Goal: Transaction & Acquisition: Purchase product/service

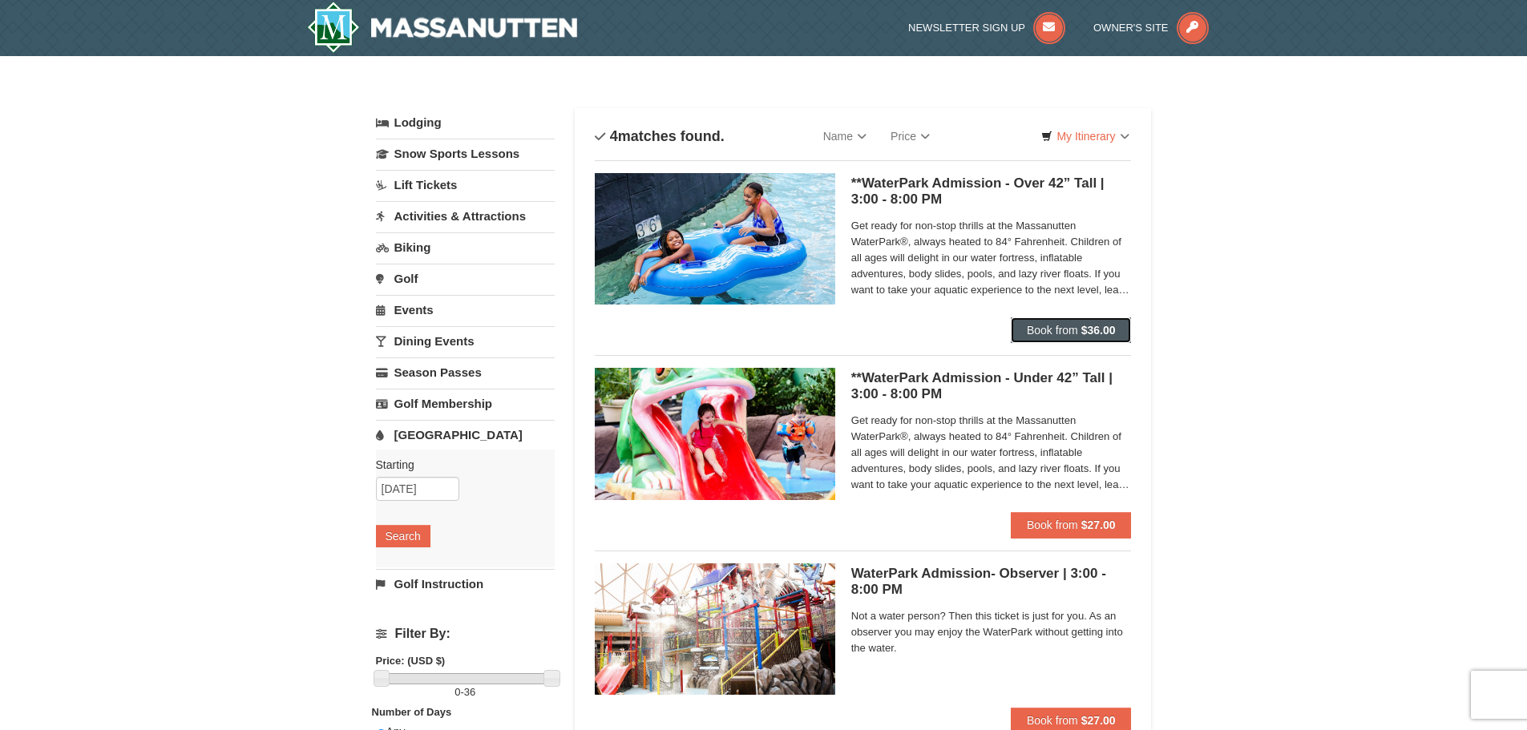
click at [1052, 330] on span "Book from" at bounding box center [1052, 330] width 51 height 13
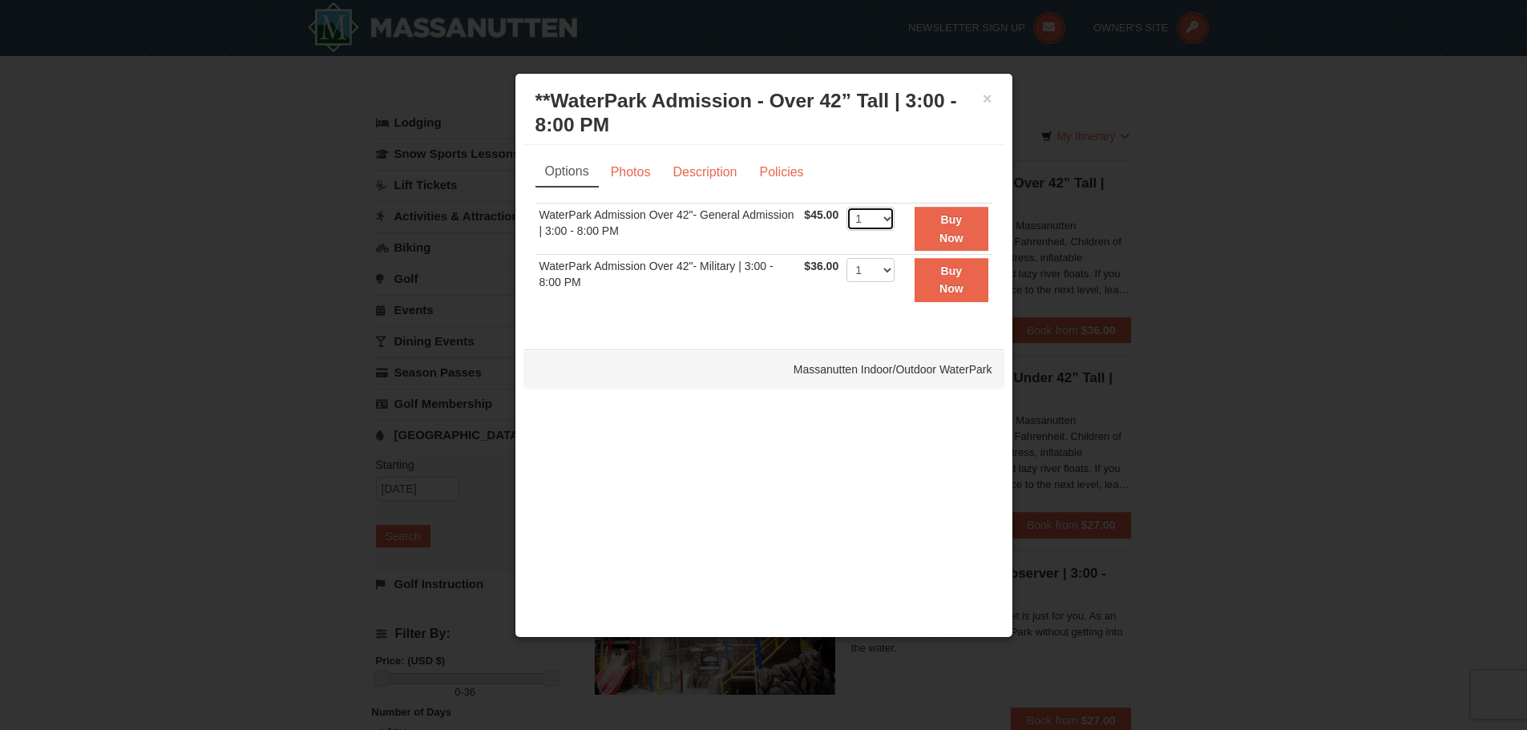
click at [888, 218] on select "1 2 3 4 5 6 7 8 9 10 11 12 13 14 15 16 17 18 19 20 21 22" at bounding box center [870, 219] width 48 height 24
select select "2"
click at [846, 207] on select "1 2 3 4 5 6 7 8 9 10 11 12 13 14 15 16 17 18 19 20 21 22" at bounding box center [870, 219] width 48 height 24
click at [779, 240] on td "WaterPark Admission Over 42"- General Admission | 3:00 - 8:00 PM" at bounding box center [667, 229] width 265 height 51
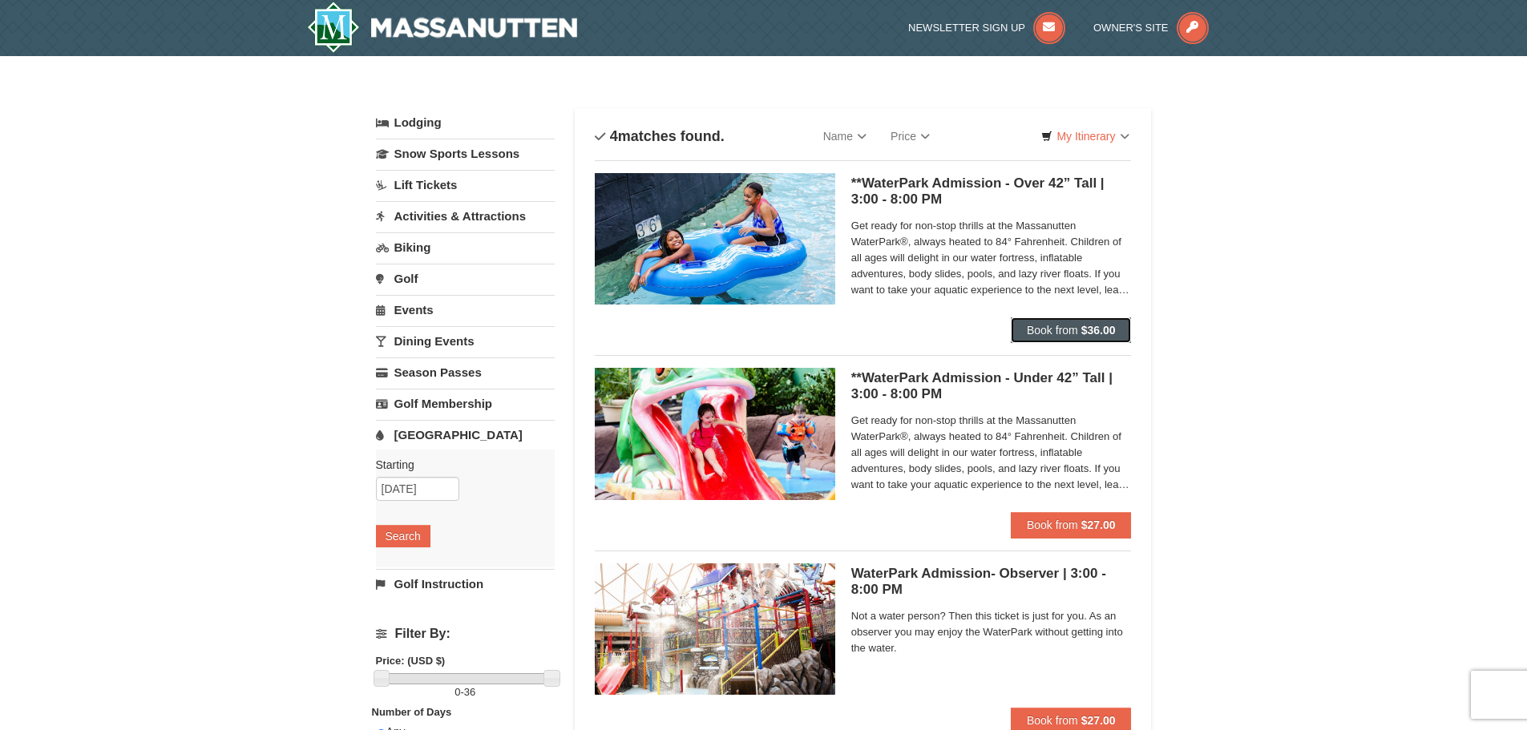
click at [1066, 328] on span "Book from" at bounding box center [1052, 330] width 51 height 13
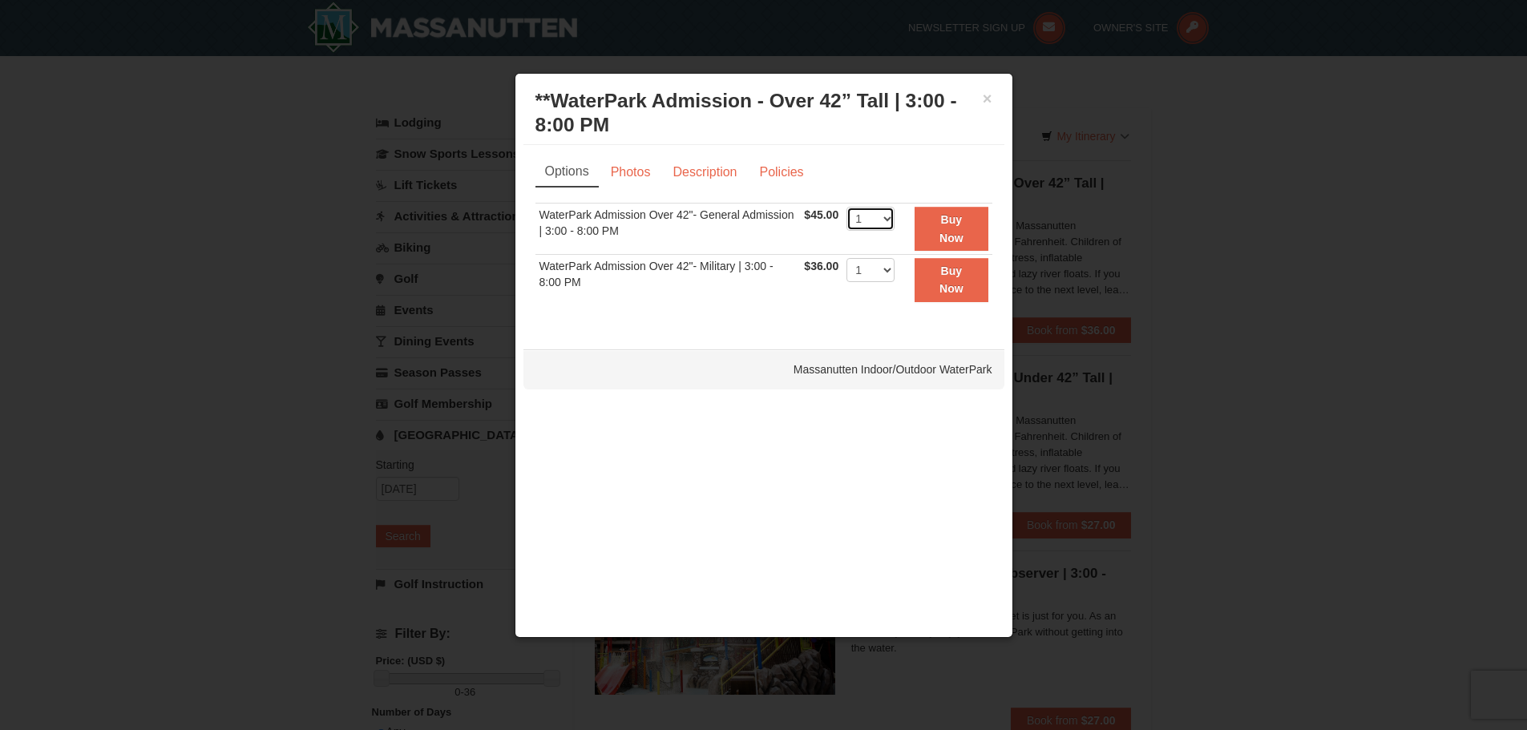
click at [885, 217] on select "1 2 3 4 5 6 7 8 9 10 11 12 13 14 15 16 17 18 19 20 21 22" at bounding box center [870, 219] width 48 height 24
select select "2"
click at [846, 207] on select "1 2 3 4 5 6 7 8 9 10 11 12 13 14 15 16 17 18 19 20 21 22" at bounding box center [870, 219] width 48 height 24
click at [947, 224] on strong "Buy Now" at bounding box center [951, 228] width 24 height 30
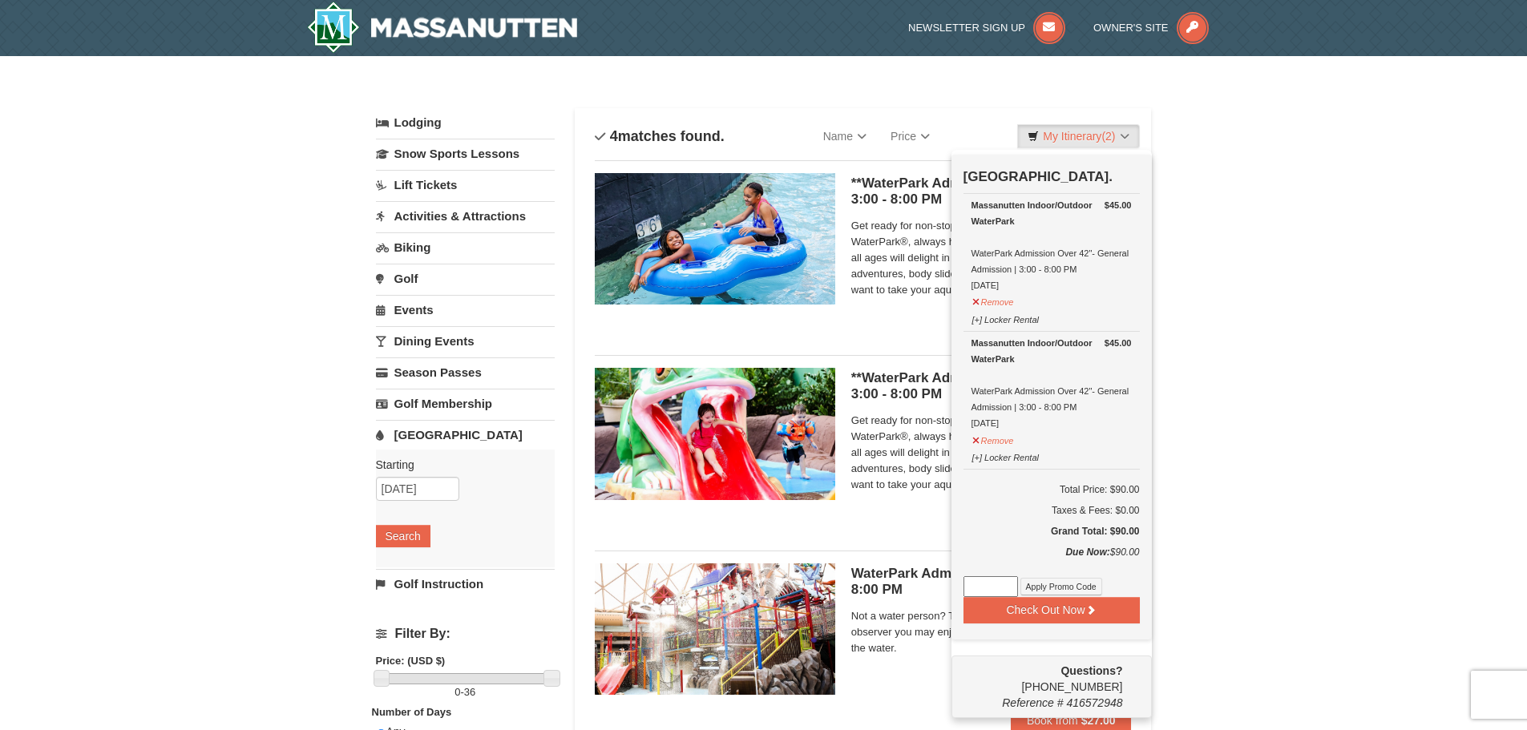
click at [978, 586] on input at bounding box center [991, 586] width 55 height 21
paste input "WPHarvestMonThurs25"
type input "WPHarvestMonThurs25"
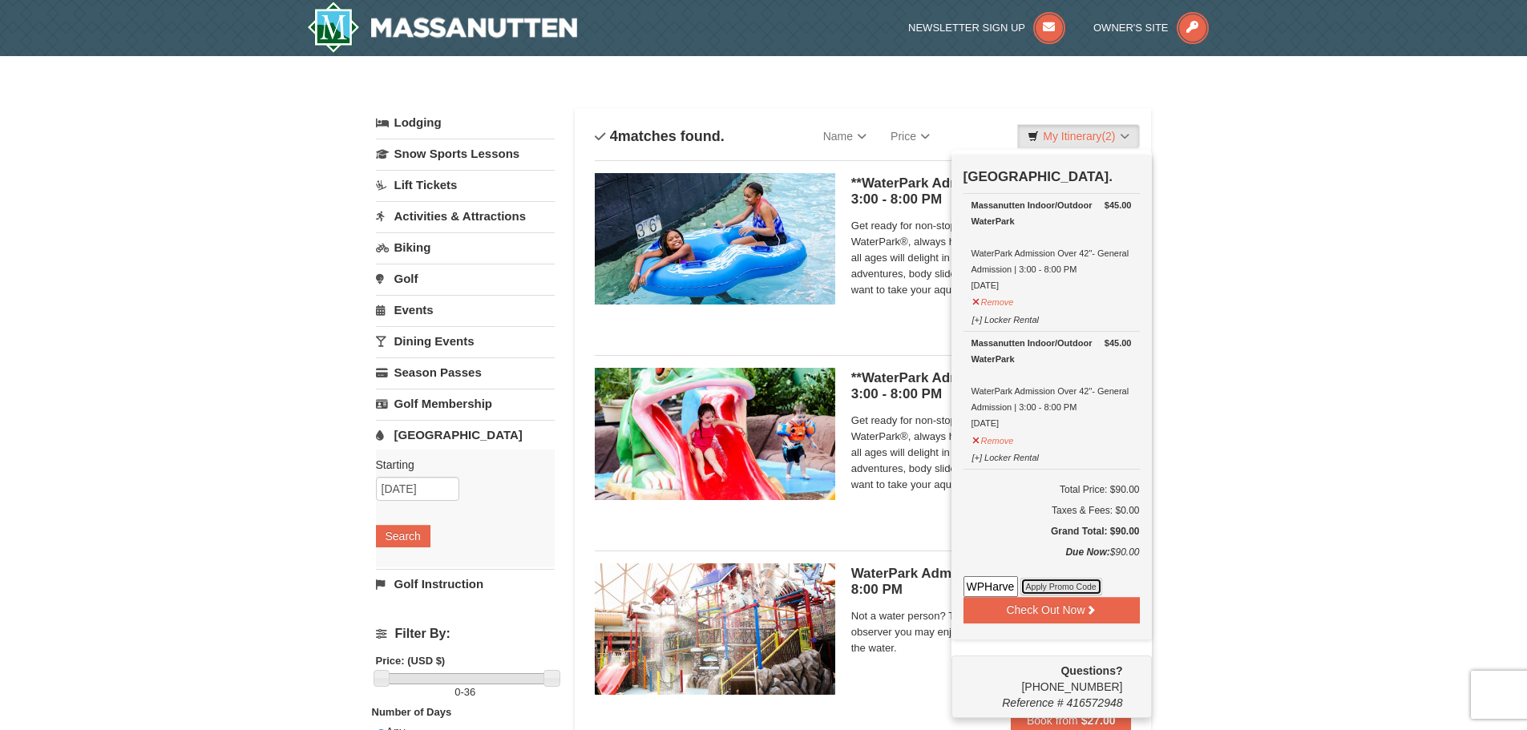
click at [1066, 587] on button "Apply Promo Code" at bounding box center [1061, 587] width 82 height 18
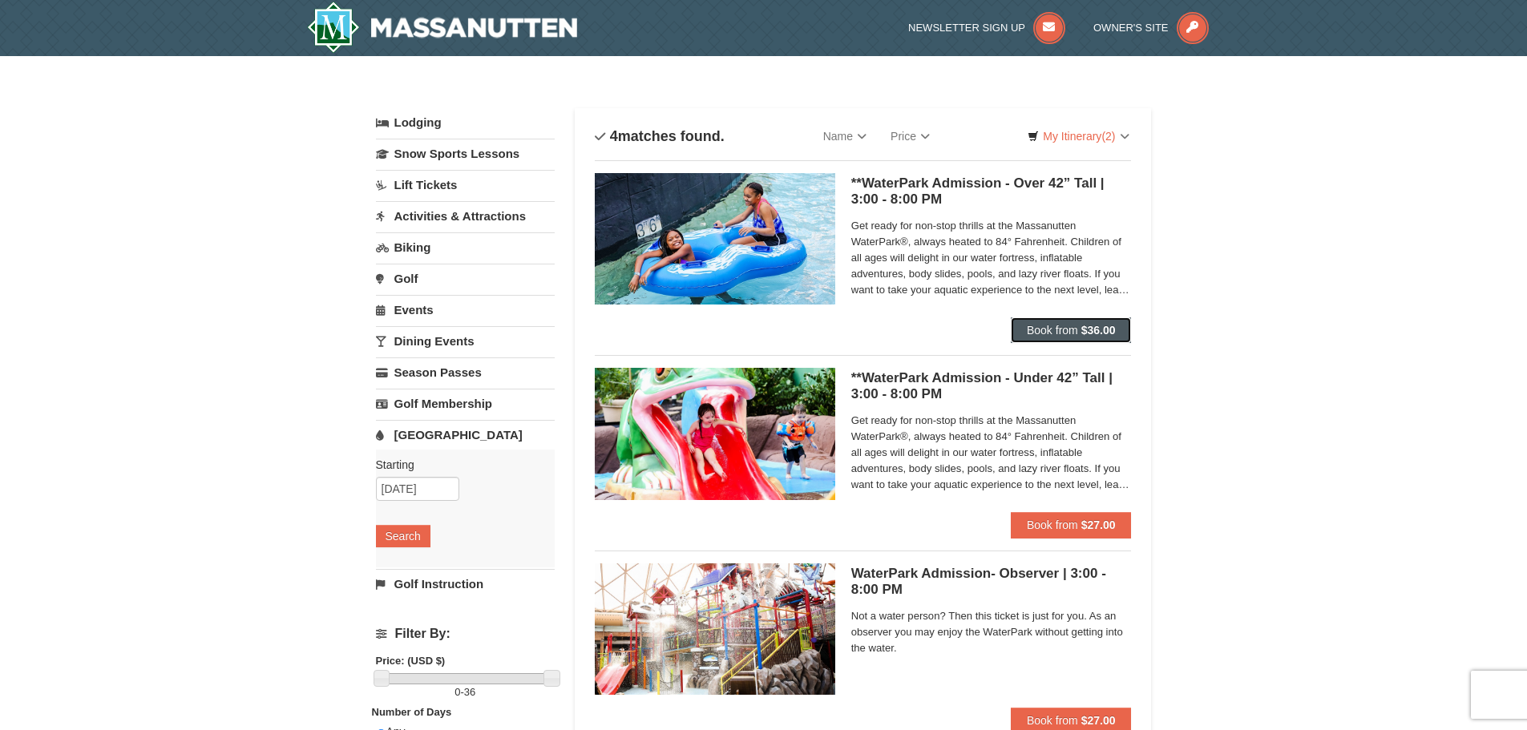
click at [1061, 327] on span "Book from" at bounding box center [1052, 330] width 51 height 13
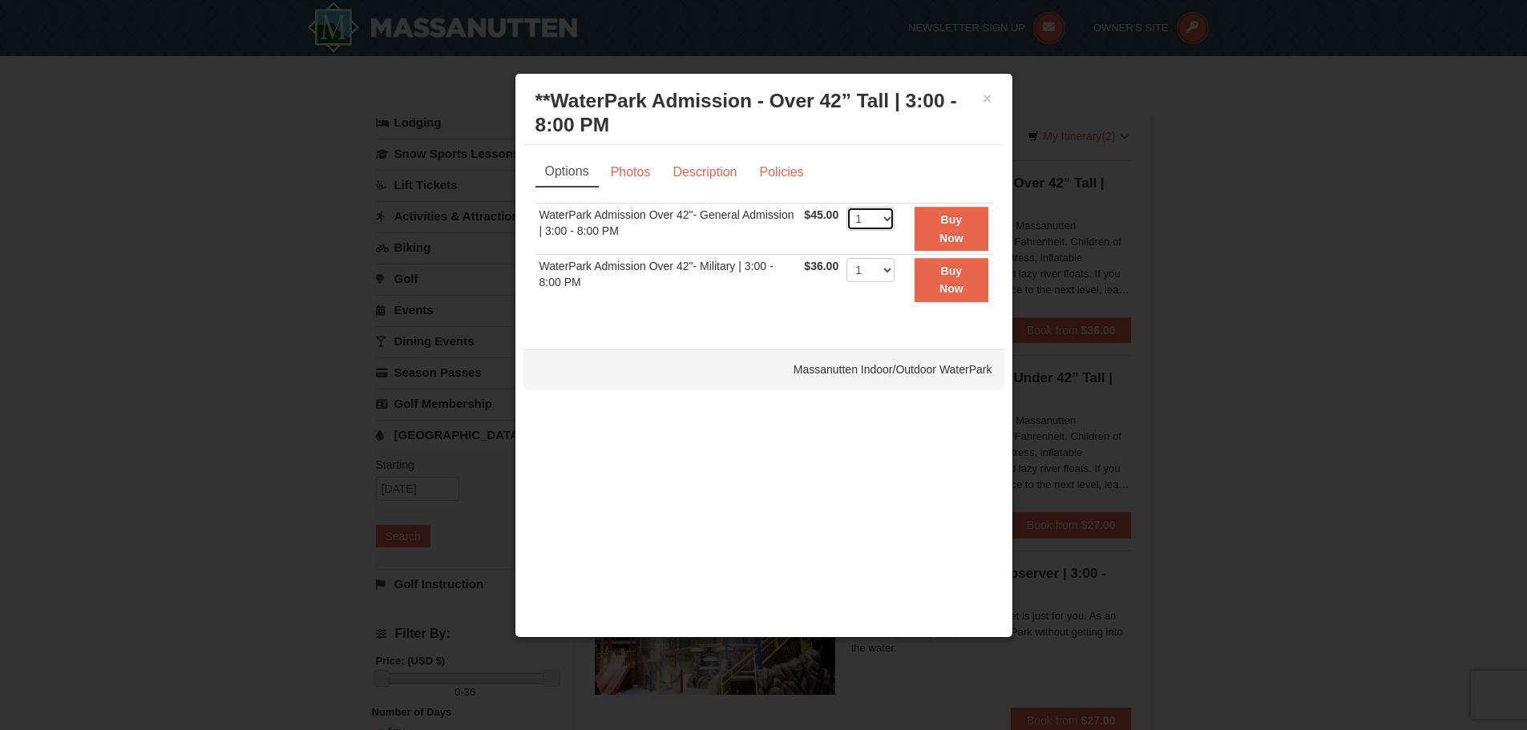
click at [888, 216] on select "1 2 3 4 5 6 7 8 9 10 11 12 13 14 15 16 17 18 19 20 21 22" at bounding box center [870, 219] width 48 height 24
select select "8"
click at [846, 207] on select "1 2 3 4 5 6 7 8 9 10 11 12 13 14 15 16 17 18 19 20 21 22" at bounding box center [870, 219] width 48 height 24
click at [956, 222] on strong "Buy Now" at bounding box center [951, 228] width 24 height 30
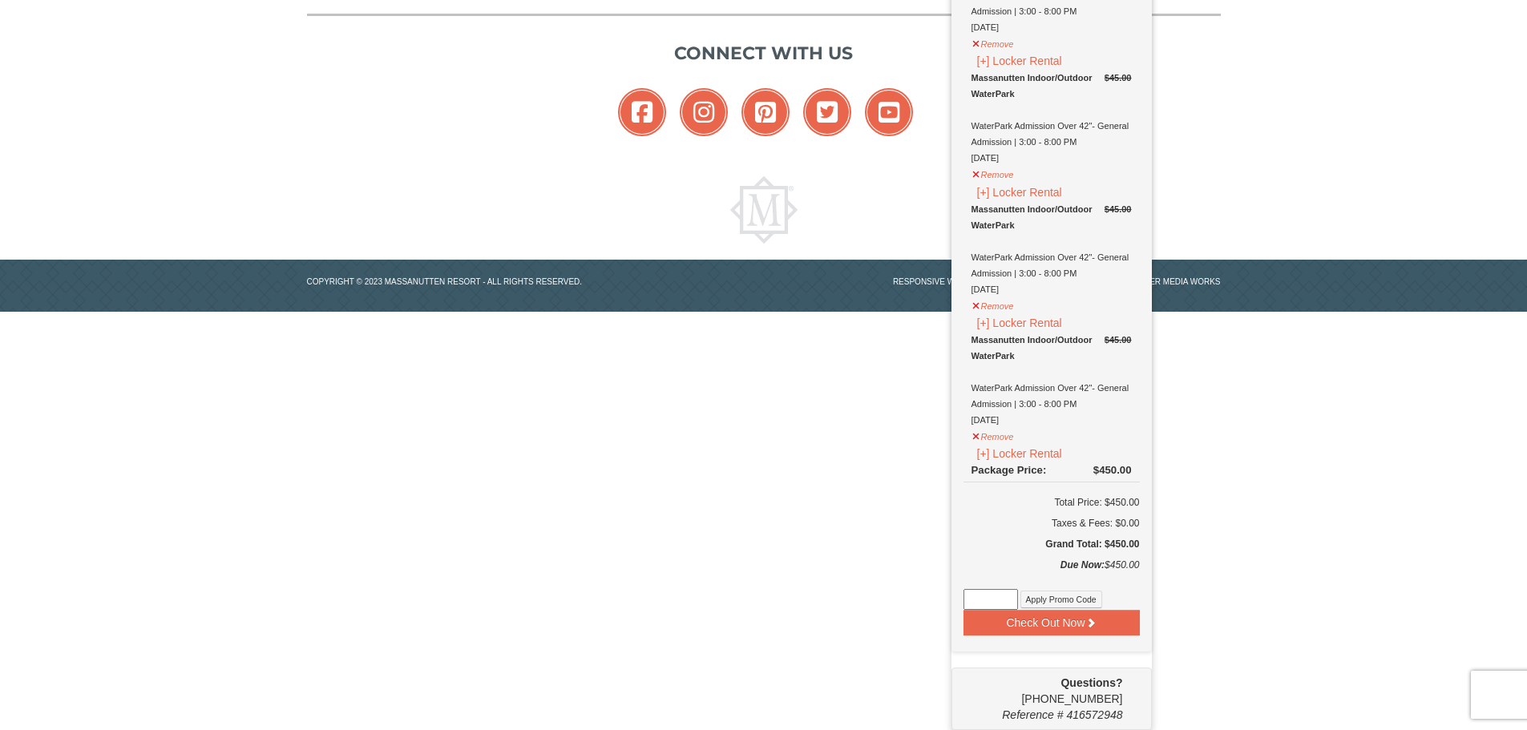
scroll to position [1062, 0]
click at [980, 598] on input at bounding box center [991, 599] width 55 height 21
paste input "WPHarvestMonThurs25"
type input "WPHarvestMonThurs25"
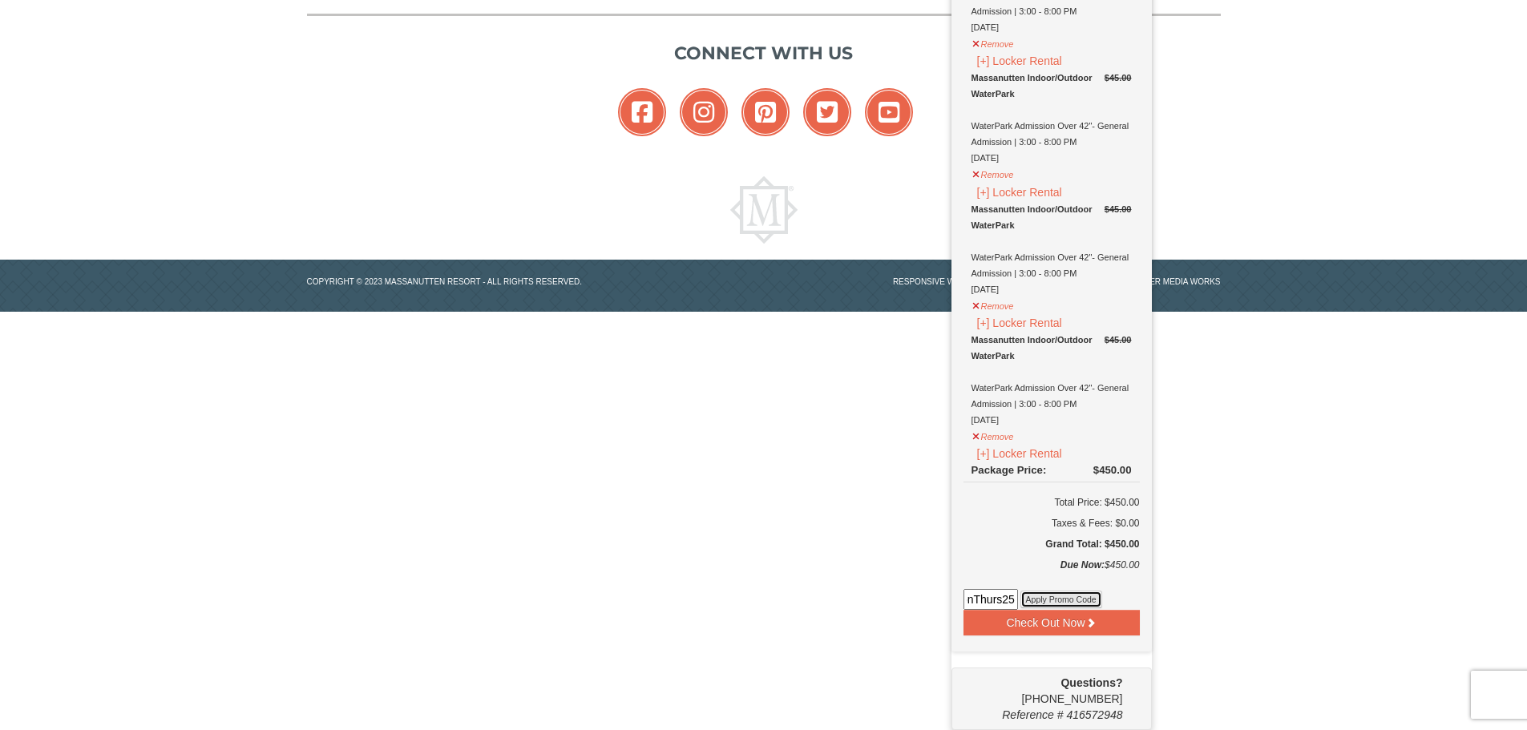
scroll to position [0, 0]
click at [1045, 596] on button "Apply Promo Code" at bounding box center [1061, 600] width 82 height 18
click at [981, 600] on input at bounding box center [991, 599] width 55 height 21
type input "WPHarvestMonThurs25"
click at [1056, 597] on button "Apply Promo Code" at bounding box center [1061, 600] width 82 height 18
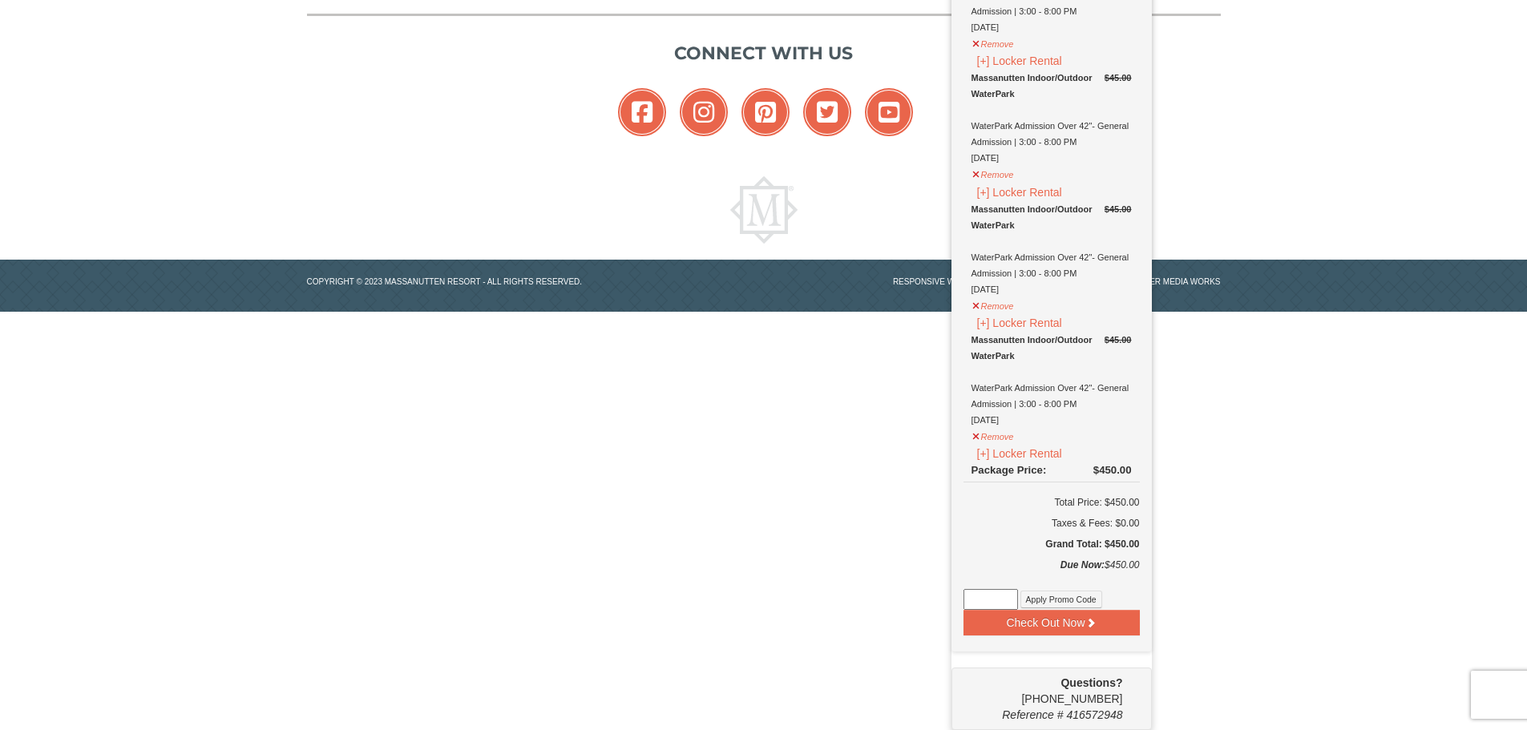
click at [982, 600] on input at bounding box center [991, 599] width 55 height 21
paste input "WPHarvestMonThurs25"
type input "WPHarvestMonThurs25"
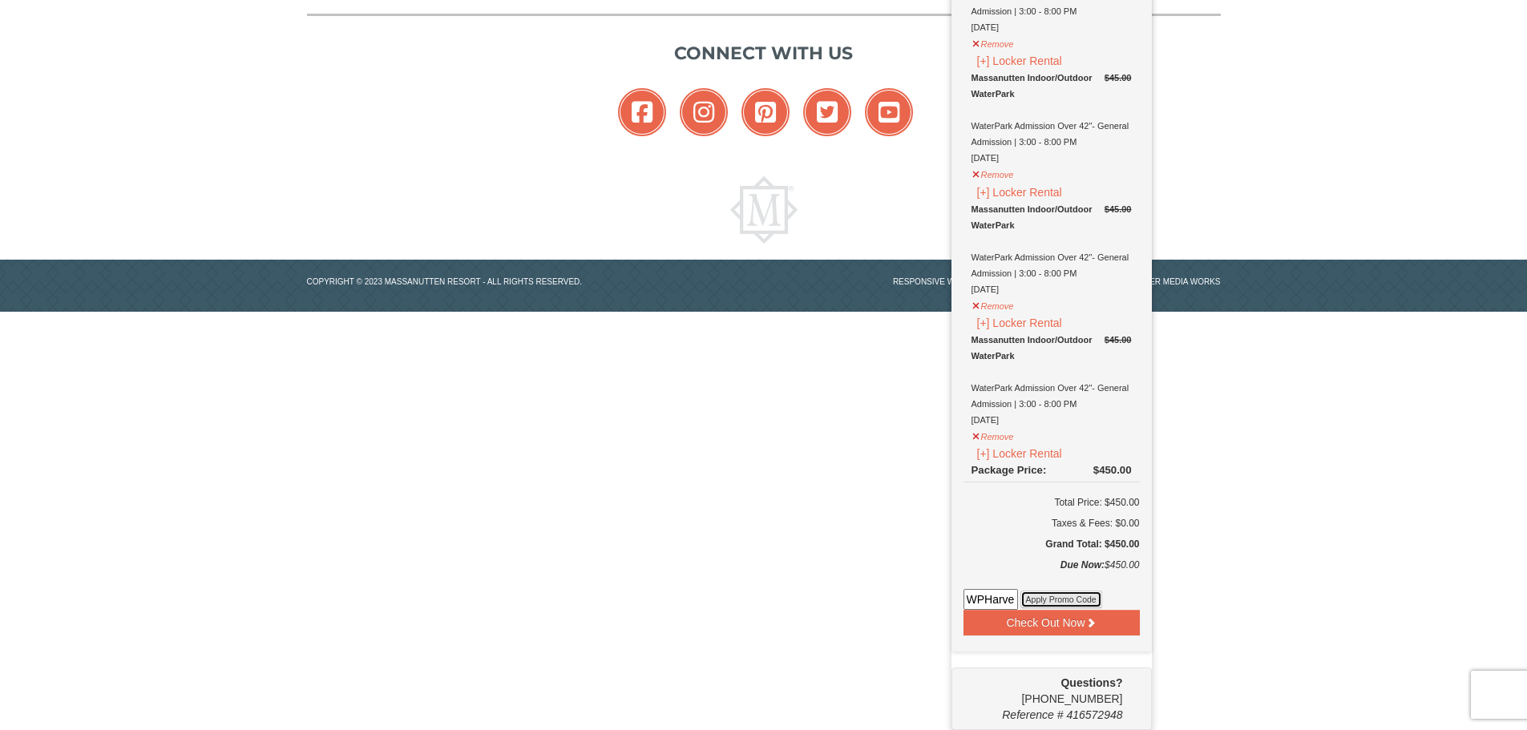
click at [1056, 597] on button "Apply Promo Code" at bounding box center [1061, 600] width 82 height 18
click at [1048, 596] on button "Apply Promo Code" at bounding box center [1061, 600] width 82 height 18
click at [978, 600] on input at bounding box center [991, 599] width 55 height 21
type input "WPHarvestMonThurs25"
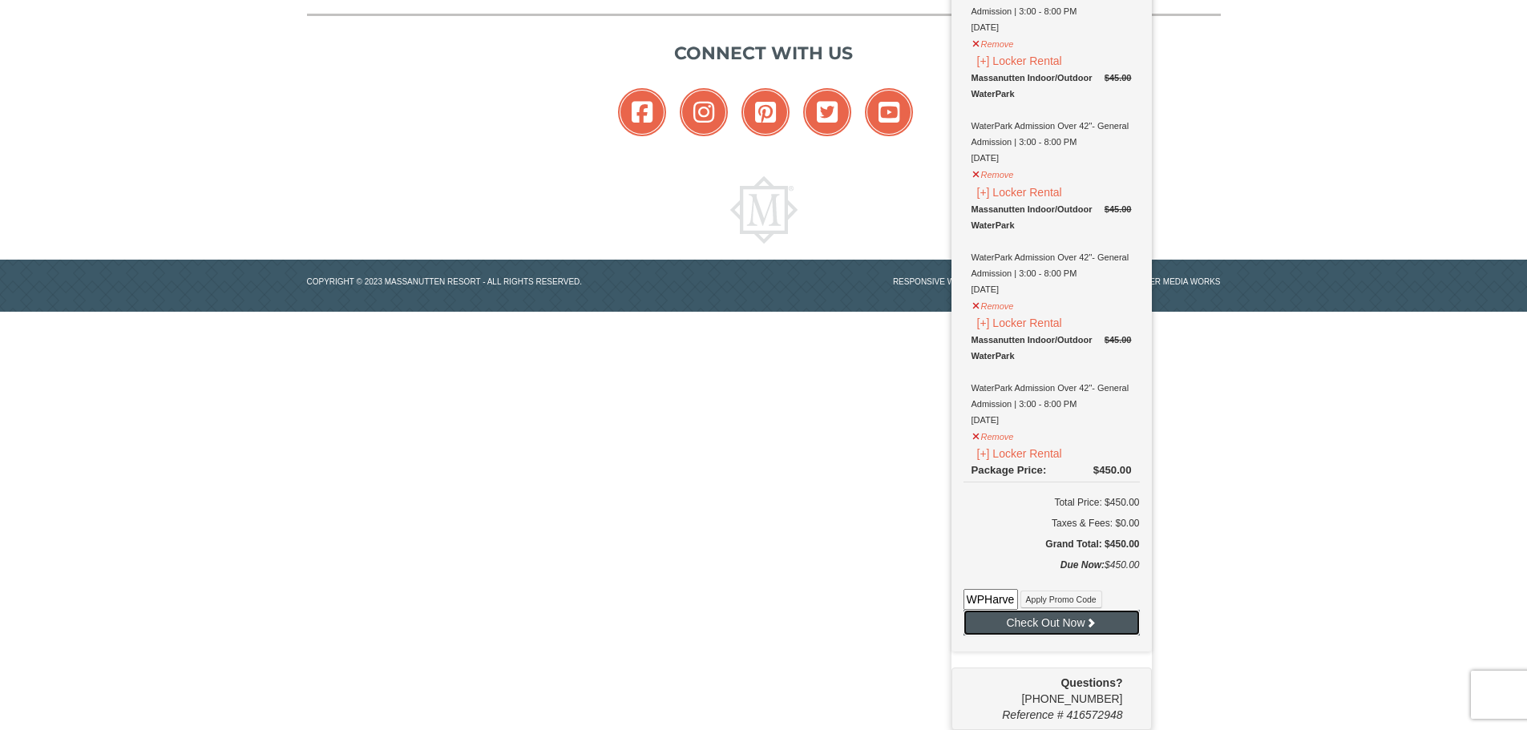
click at [1038, 620] on button "Check Out Now" at bounding box center [1052, 623] width 176 height 26
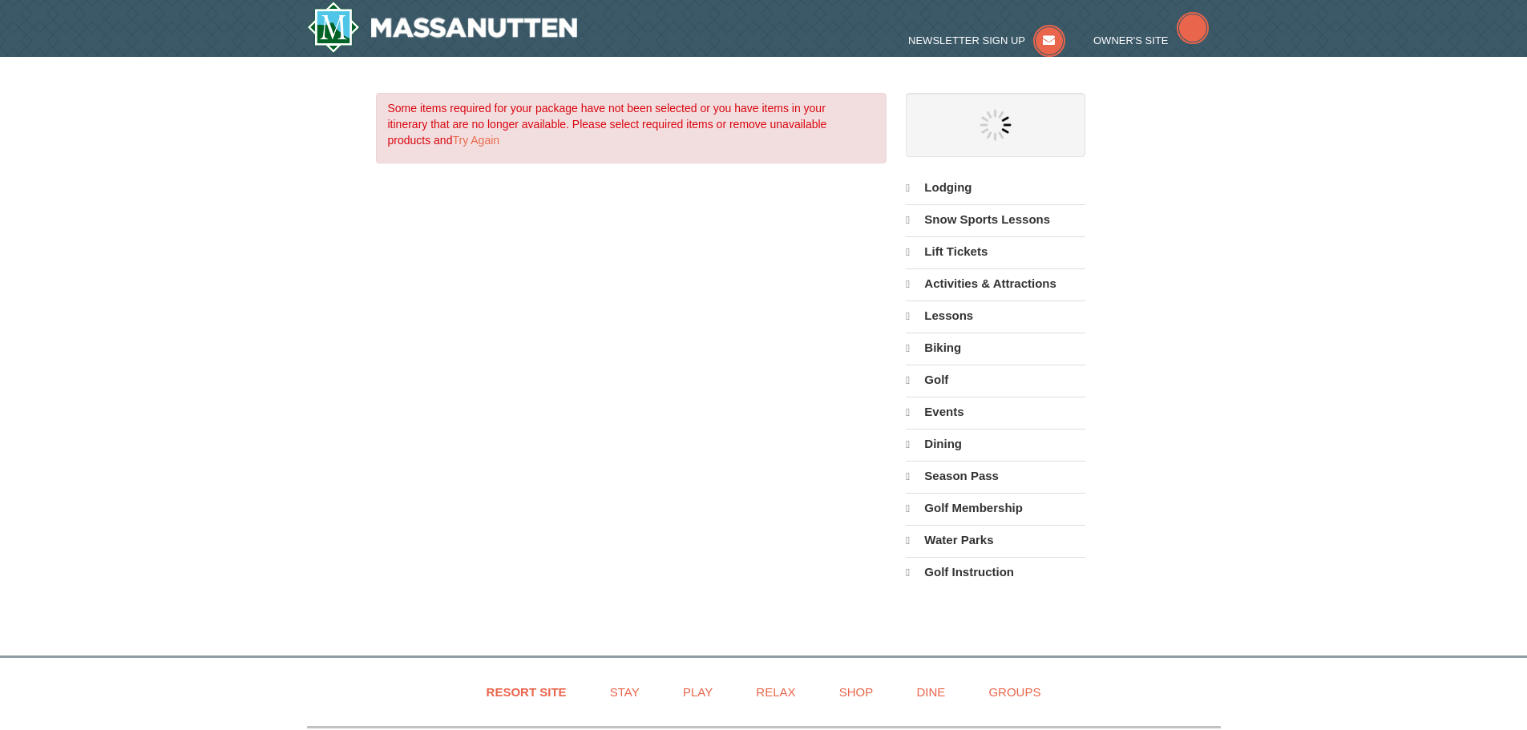
select select "10"
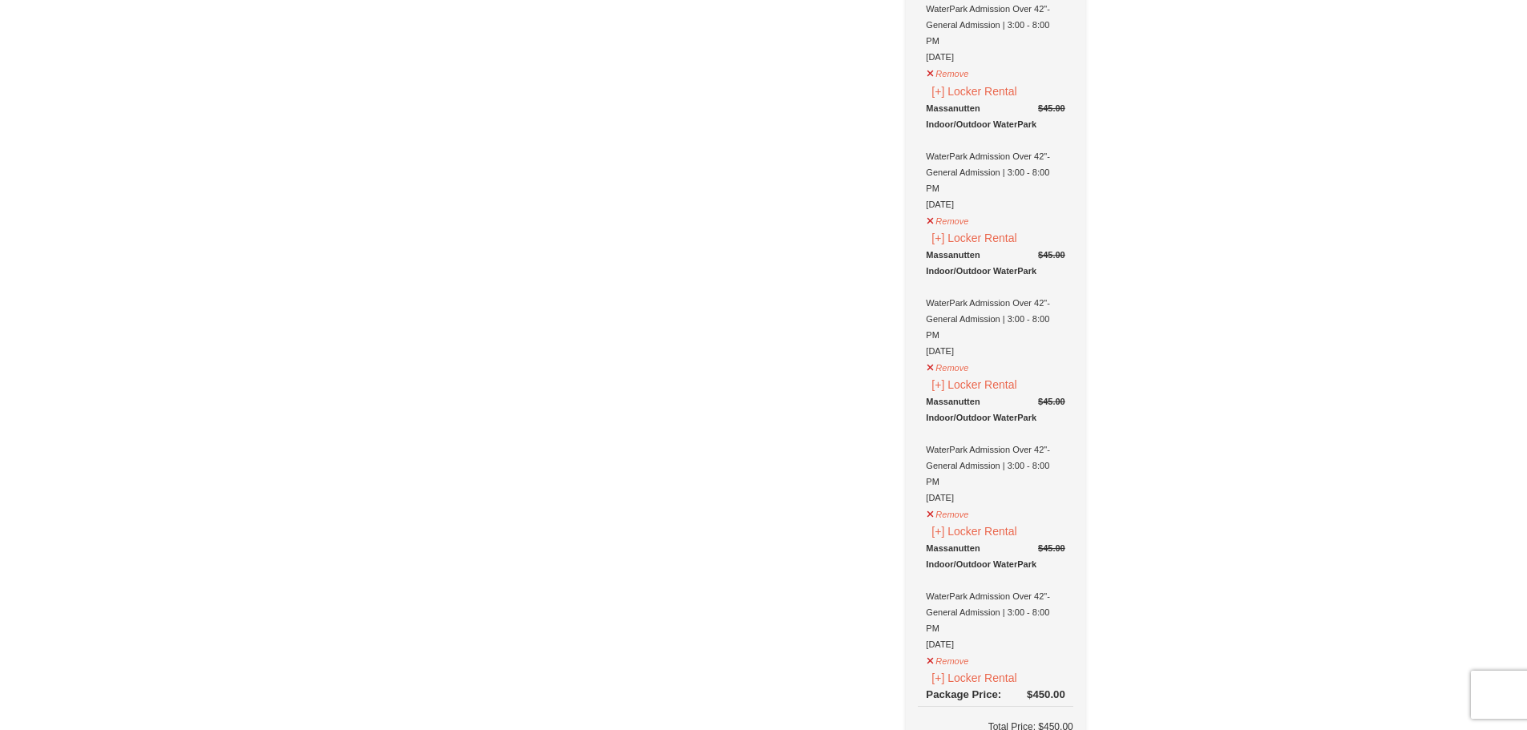
scroll to position [1363, 0]
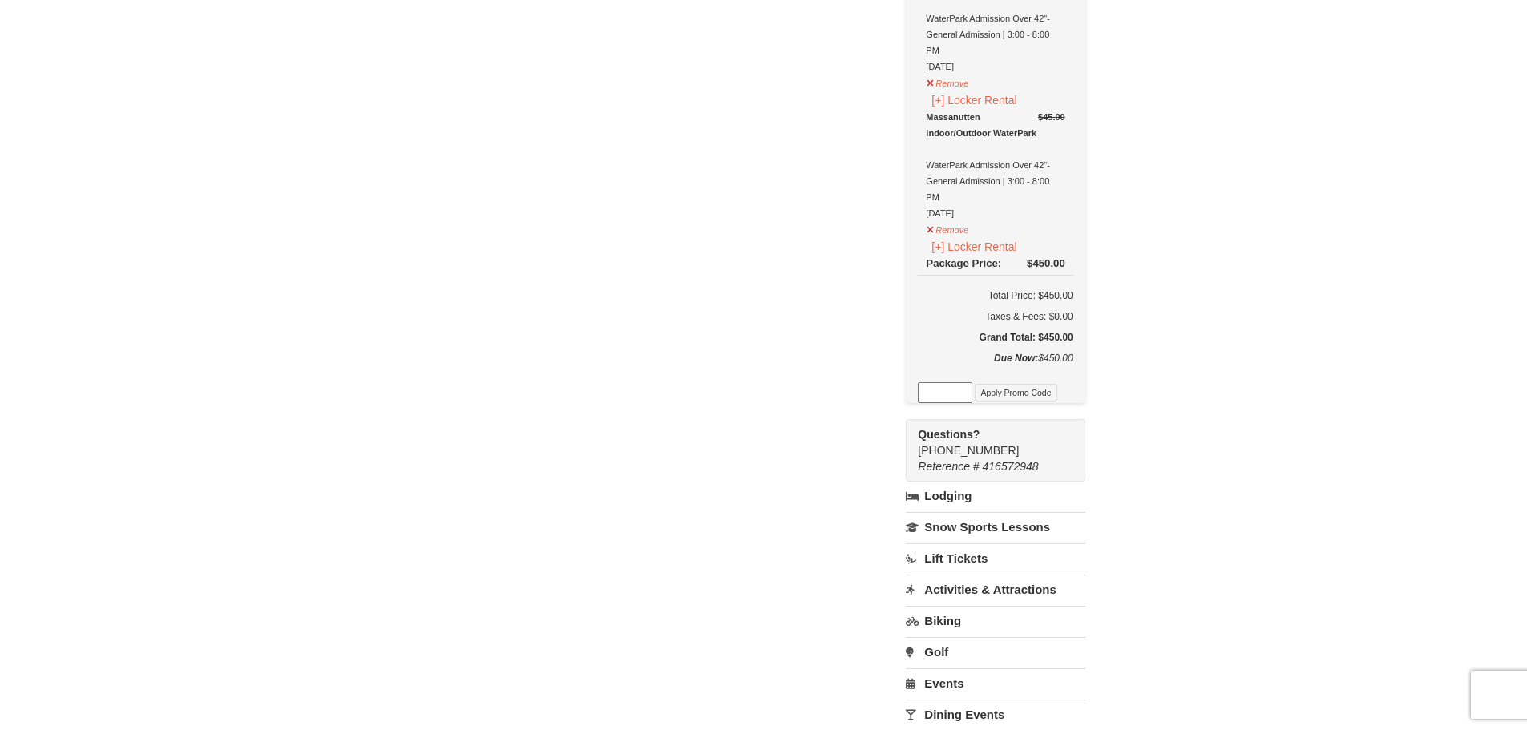
click at [937, 390] on input at bounding box center [945, 392] width 55 height 21
type input "WPHarvestMonThurs25"
click at [1020, 396] on button "Apply Promo Code" at bounding box center [1016, 393] width 82 height 18
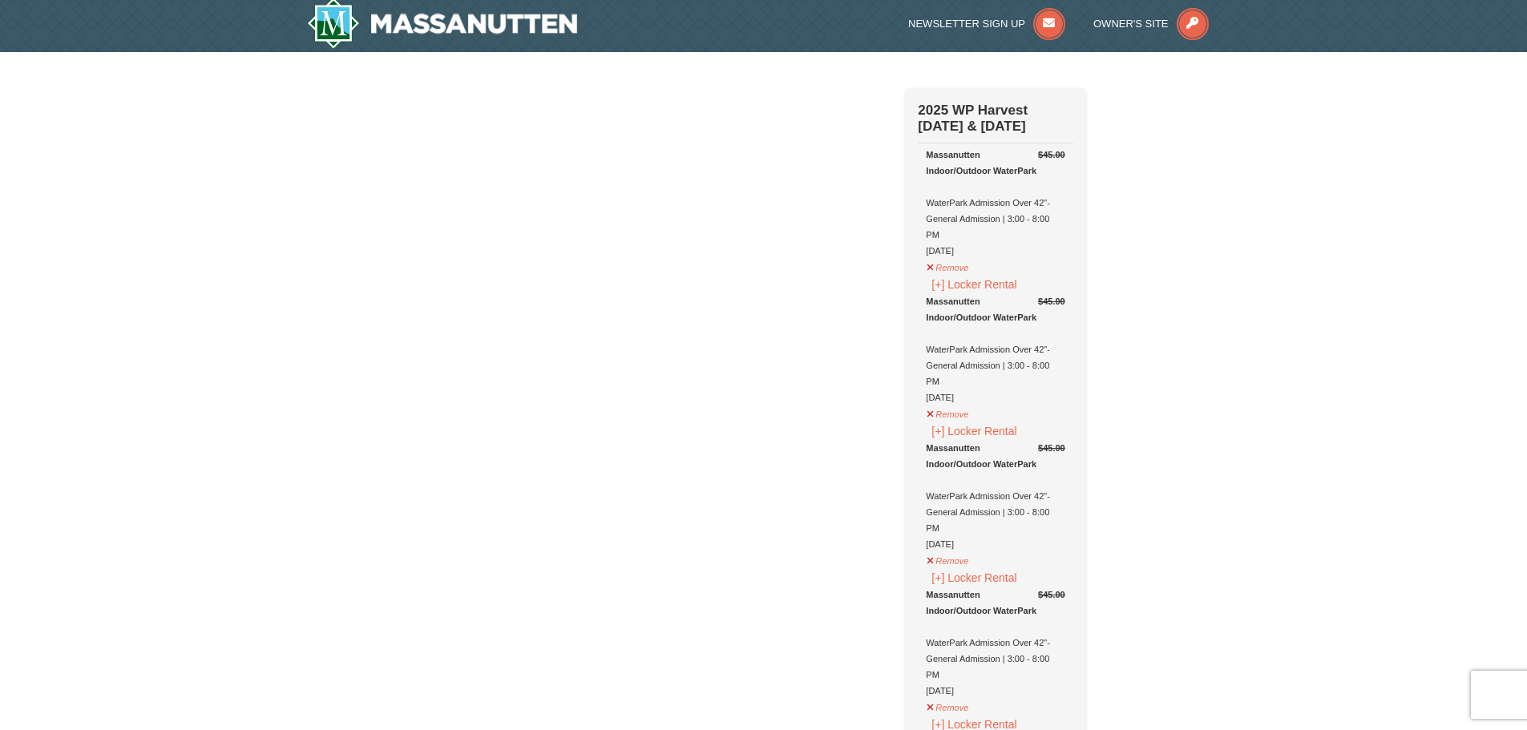
scroll to position [0, 0]
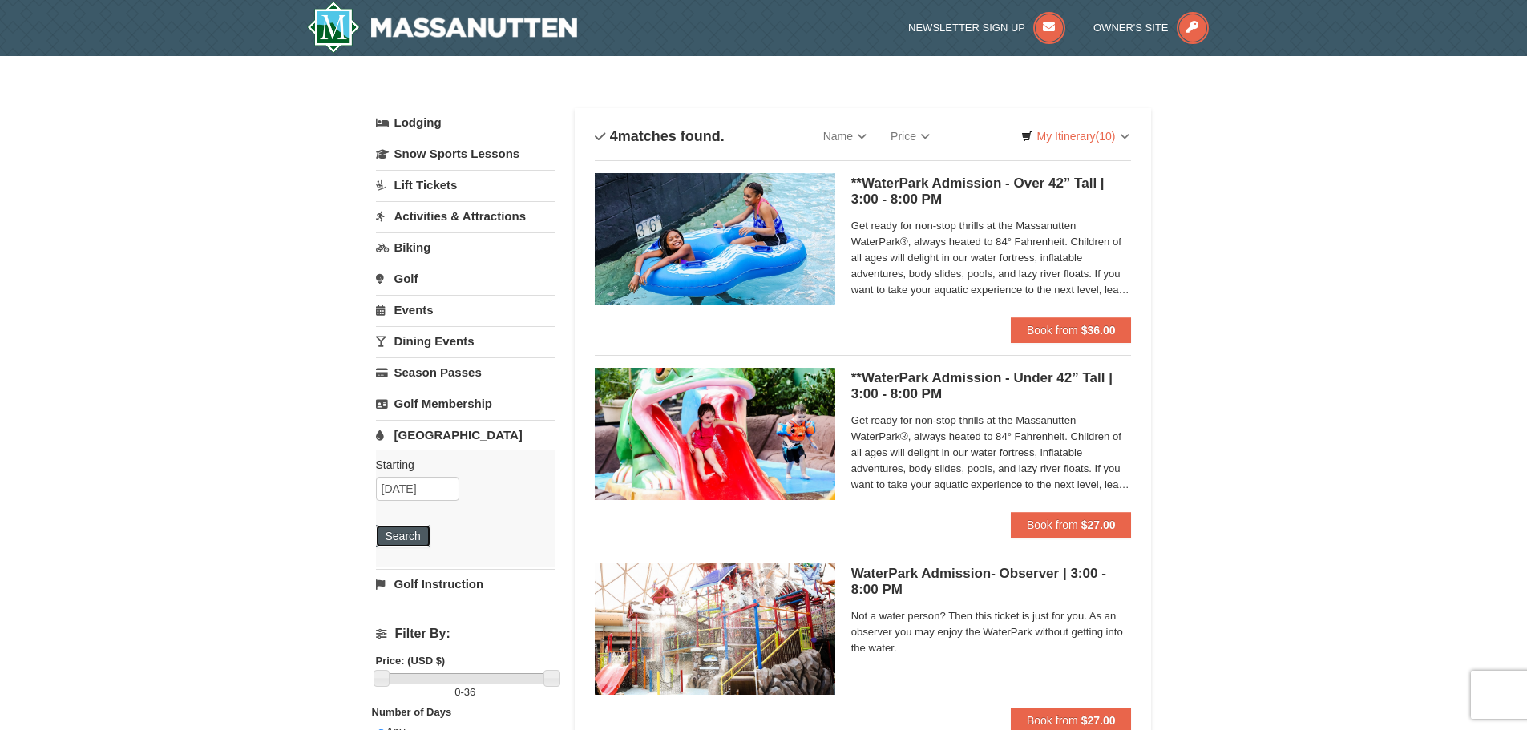
click at [396, 535] on button "Search" at bounding box center [403, 536] width 55 height 22
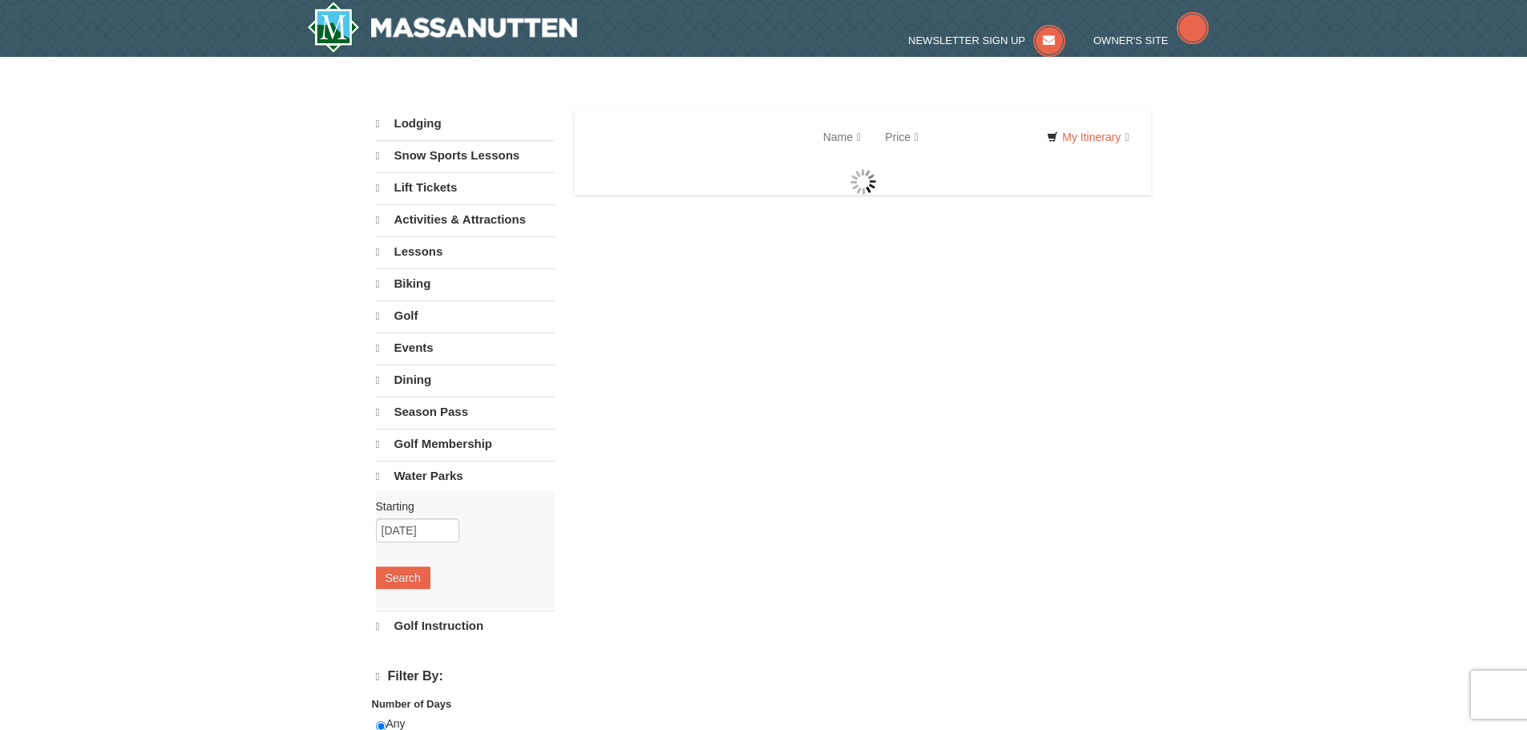
select select "10"
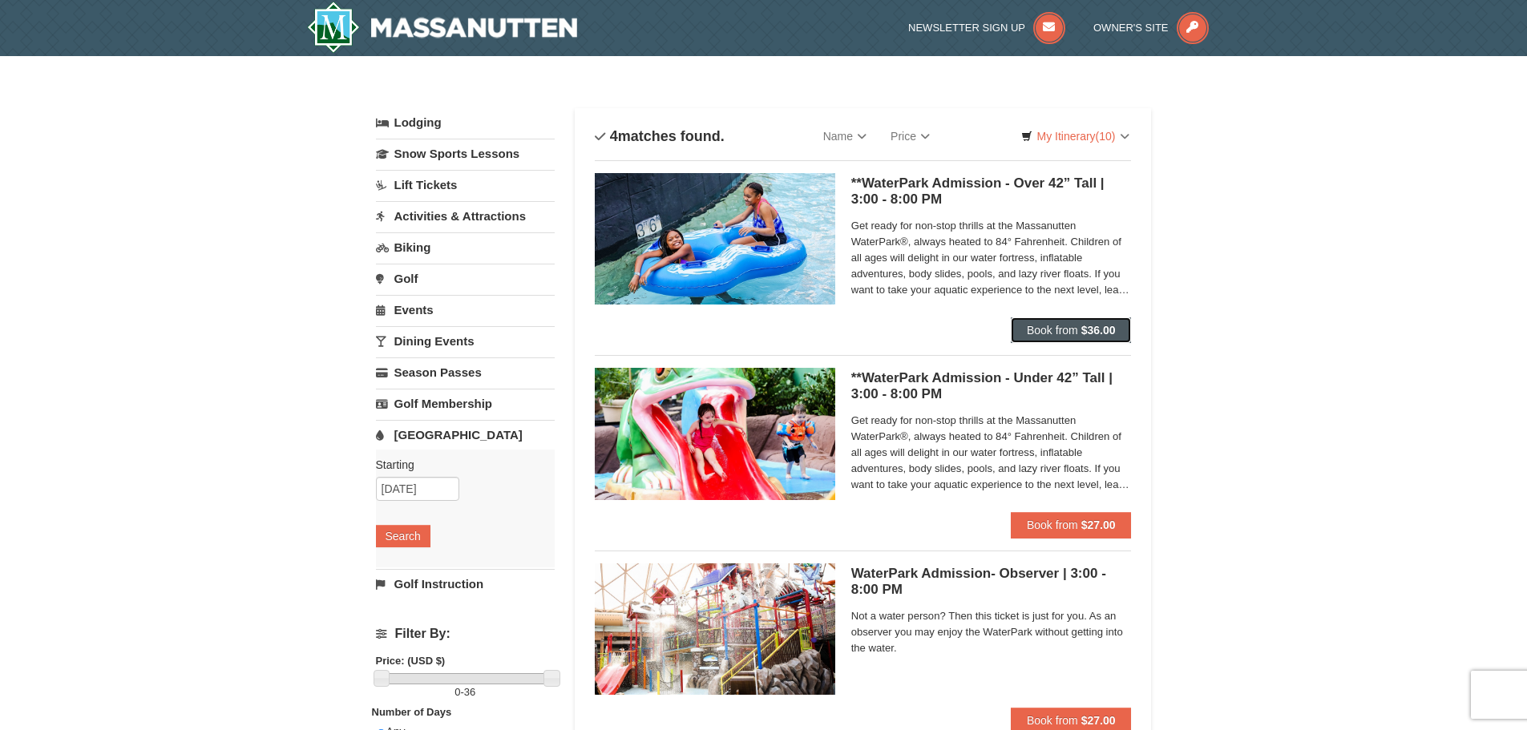
click at [1056, 332] on span "Book from" at bounding box center [1052, 330] width 51 height 13
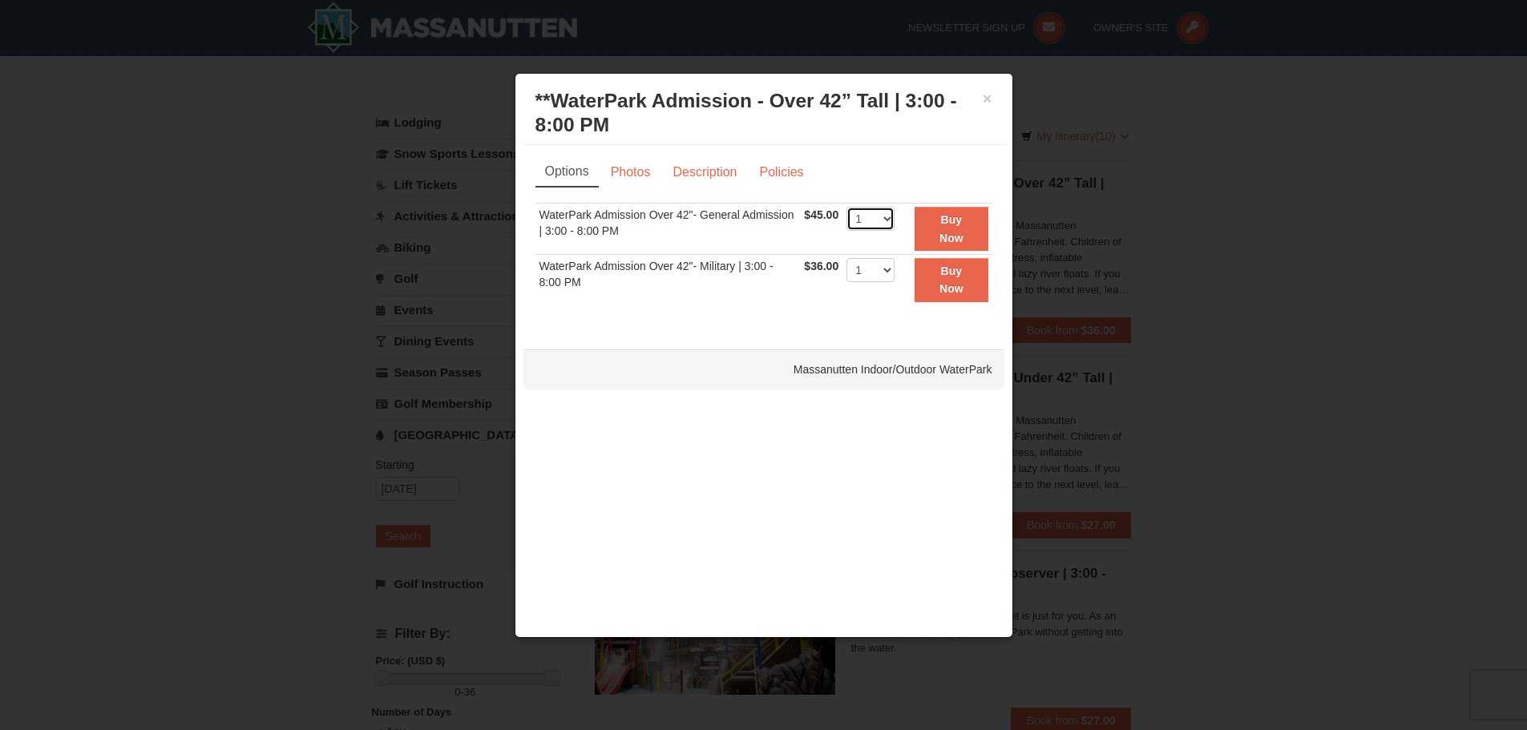
click at [887, 214] on select "1 2 3 4 5 6 7 8 9 10 11 12 13 14 15 16 17 18 19 20 21 22" at bounding box center [870, 219] width 48 height 24
select select "8"
click at [846, 207] on select "1 2 3 4 5 6 7 8 9 10 11 12 13 14 15 16 17 18 19 20 21 22" at bounding box center [870, 219] width 48 height 24
click at [958, 221] on strong "Buy Now" at bounding box center [951, 228] width 24 height 30
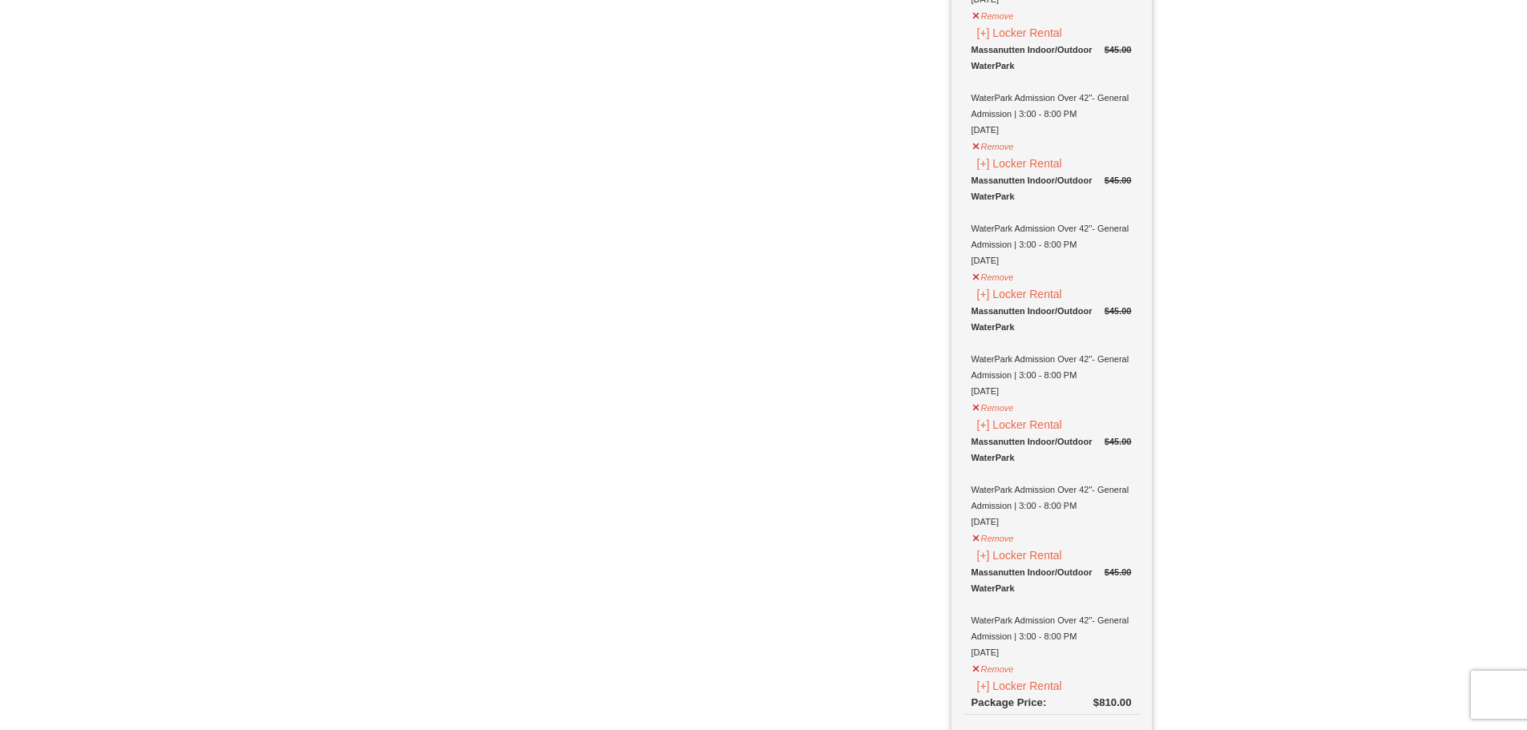
scroll to position [1948, 0]
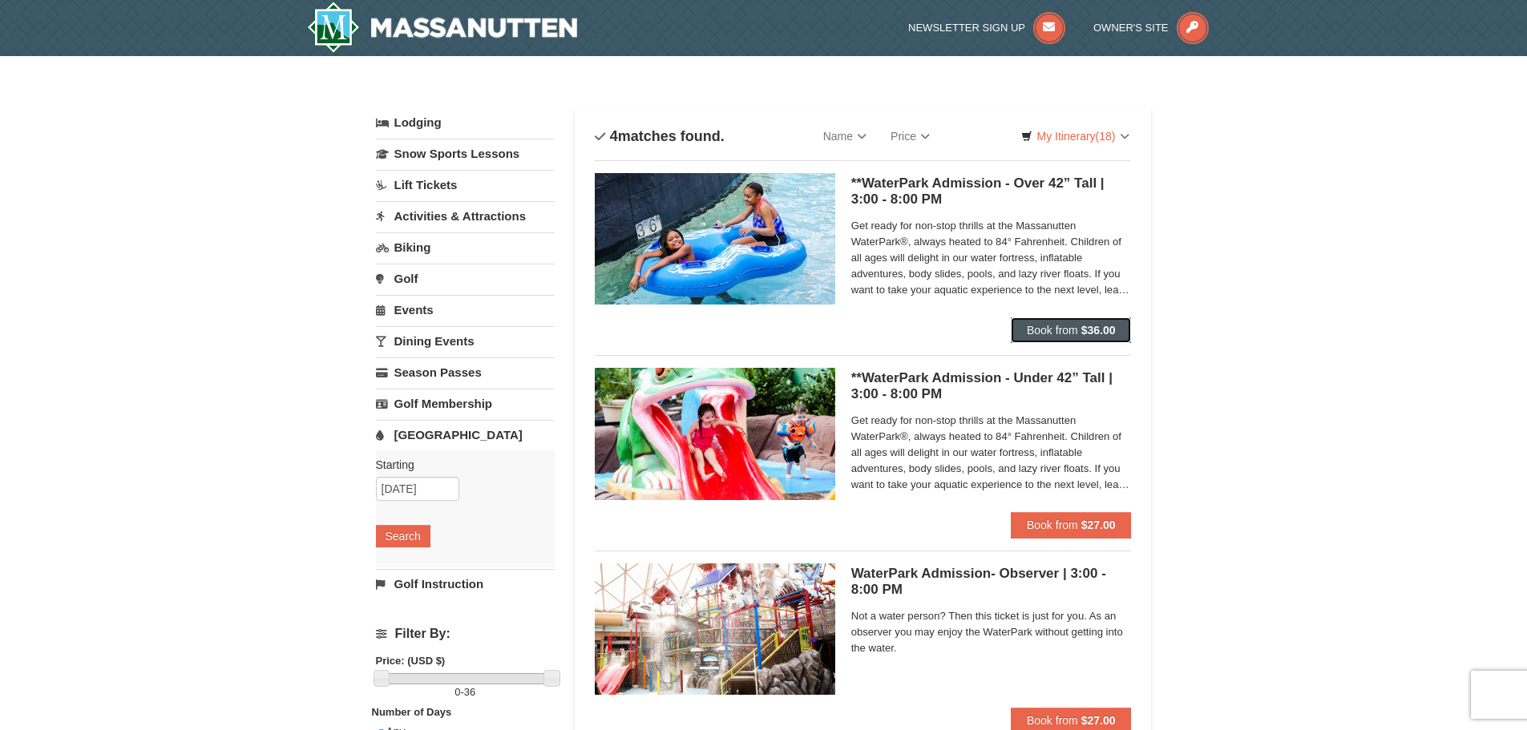
click at [1067, 327] on span "Book from" at bounding box center [1052, 330] width 51 height 13
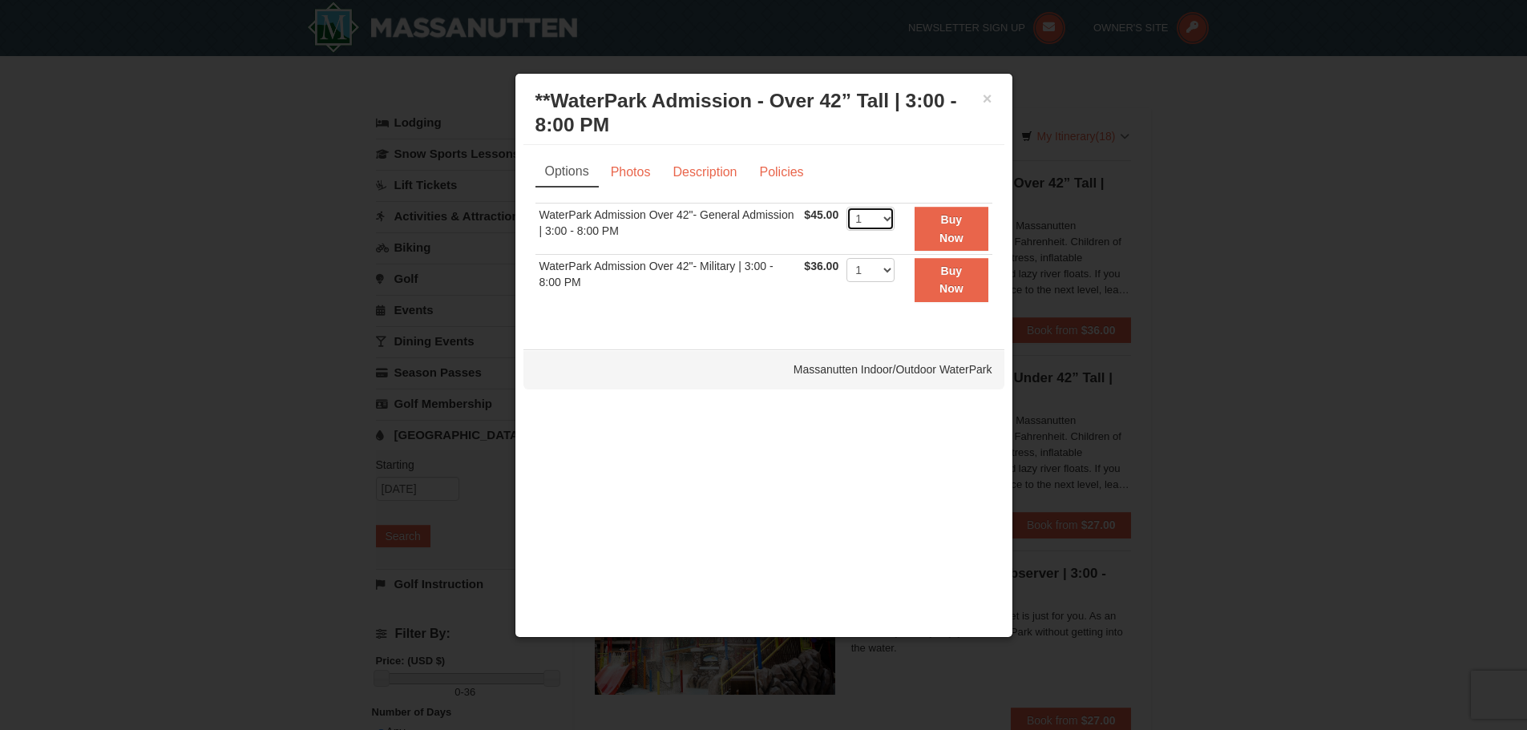
click at [885, 216] on select "1 2 3 4 5 6 7 8 9 10 11 12 13 14 15 16 17 18 19 20 21 22" at bounding box center [870, 219] width 48 height 24
select select "8"
click at [846, 207] on select "1 2 3 4 5 6 7 8 9 10 11 12 13 14 15 16 17 18 19 20 21 22" at bounding box center [870, 219] width 48 height 24
click at [951, 220] on strong "Buy Now" at bounding box center [951, 228] width 24 height 30
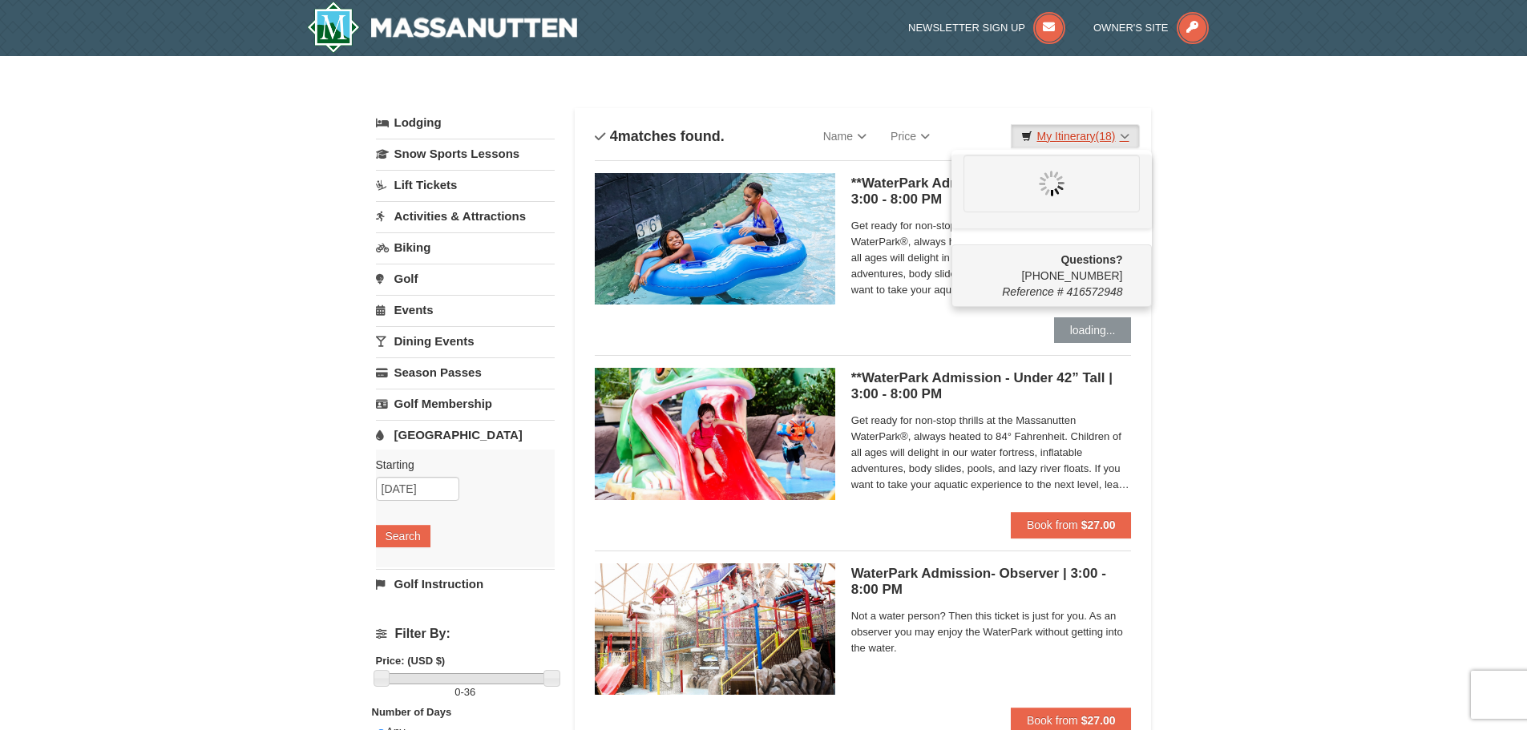
click at [1125, 129] on link "My Itinerary (18)" at bounding box center [1075, 136] width 128 height 24
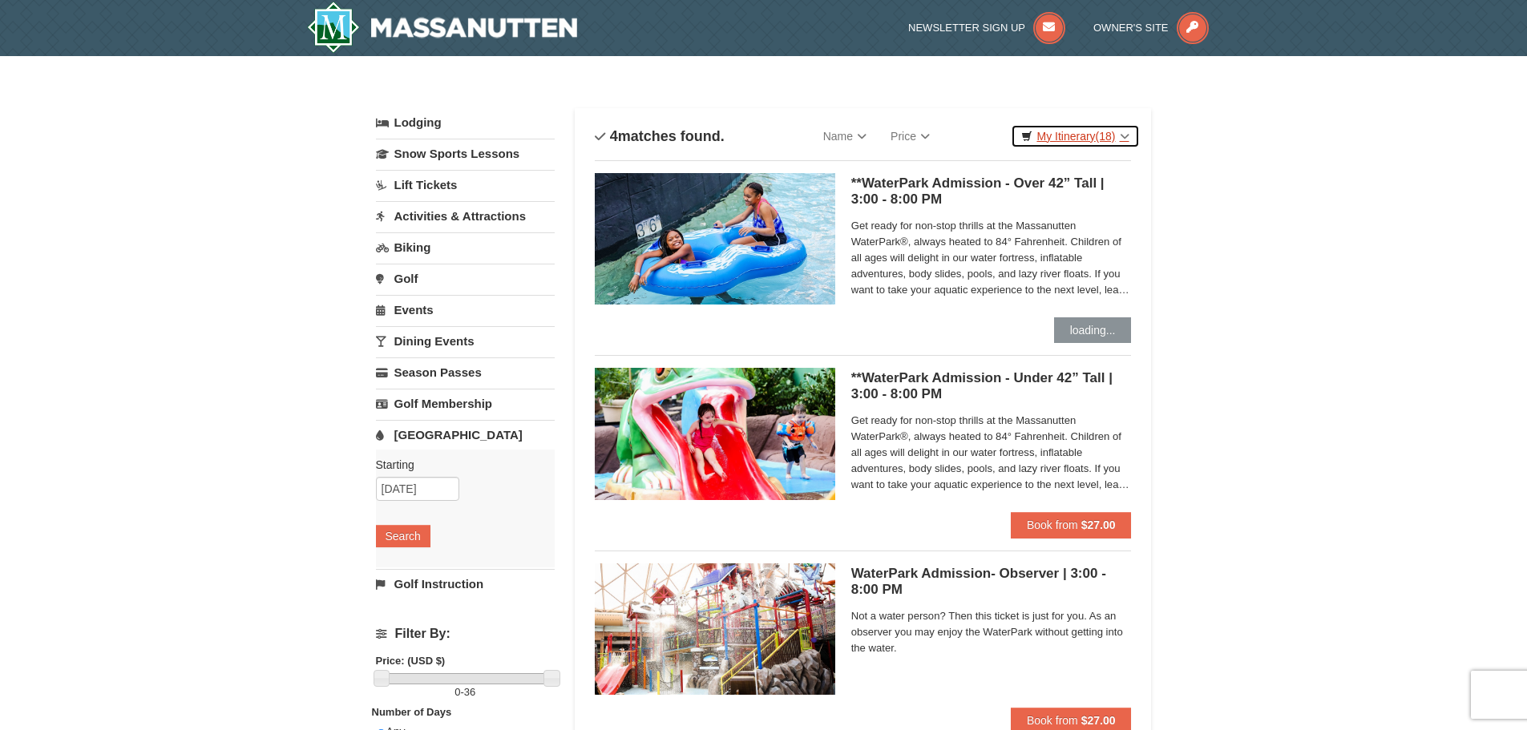
click at [1121, 134] on link "My Itinerary (18)" at bounding box center [1075, 136] width 128 height 24
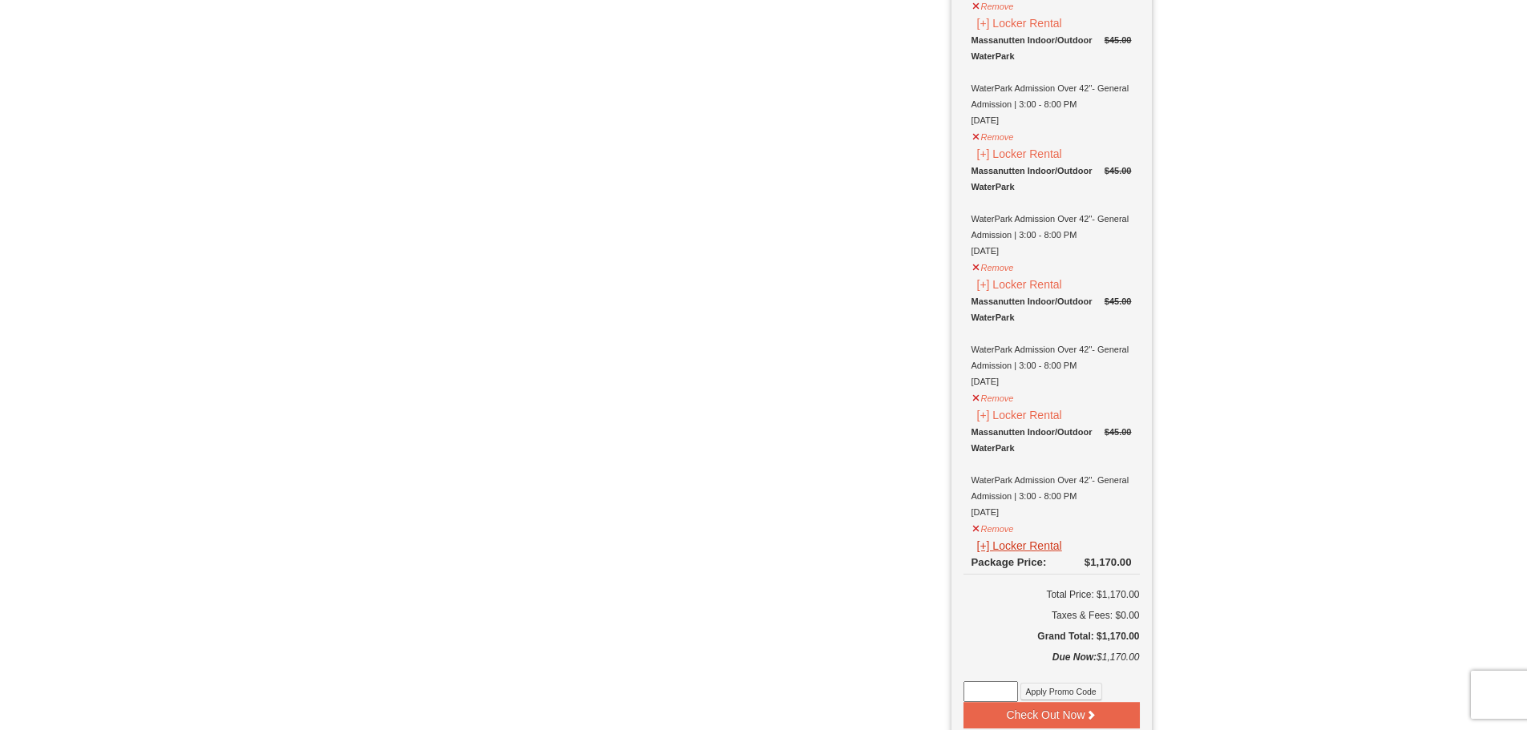
scroll to position [3154, 0]
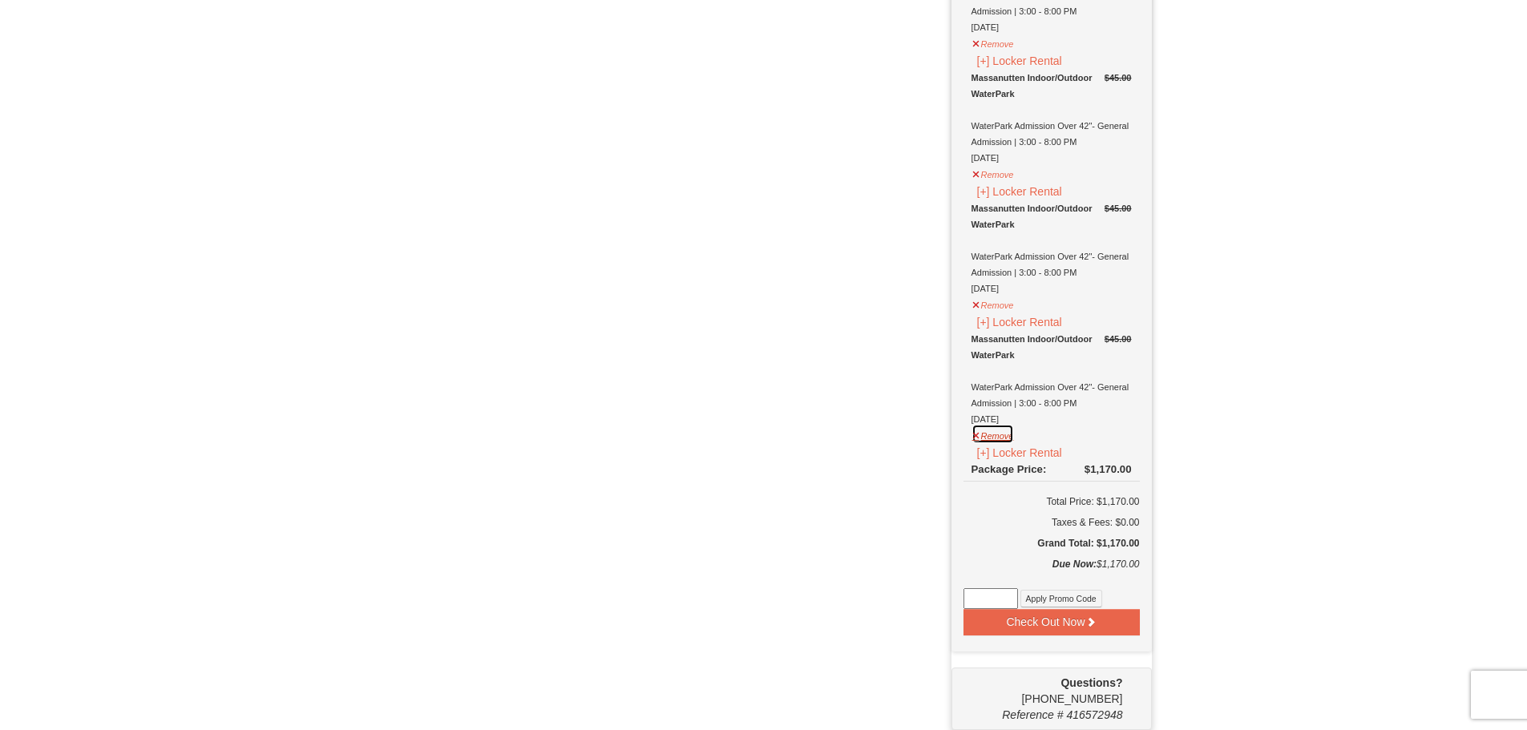
click at [989, 434] on button "Remove" at bounding box center [993, 434] width 43 height 20
click at [991, 306] on button "Remove" at bounding box center [993, 303] width 43 height 20
click at [995, 172] on button "Remove" at bounding box center [993, 174] width 43 height 20
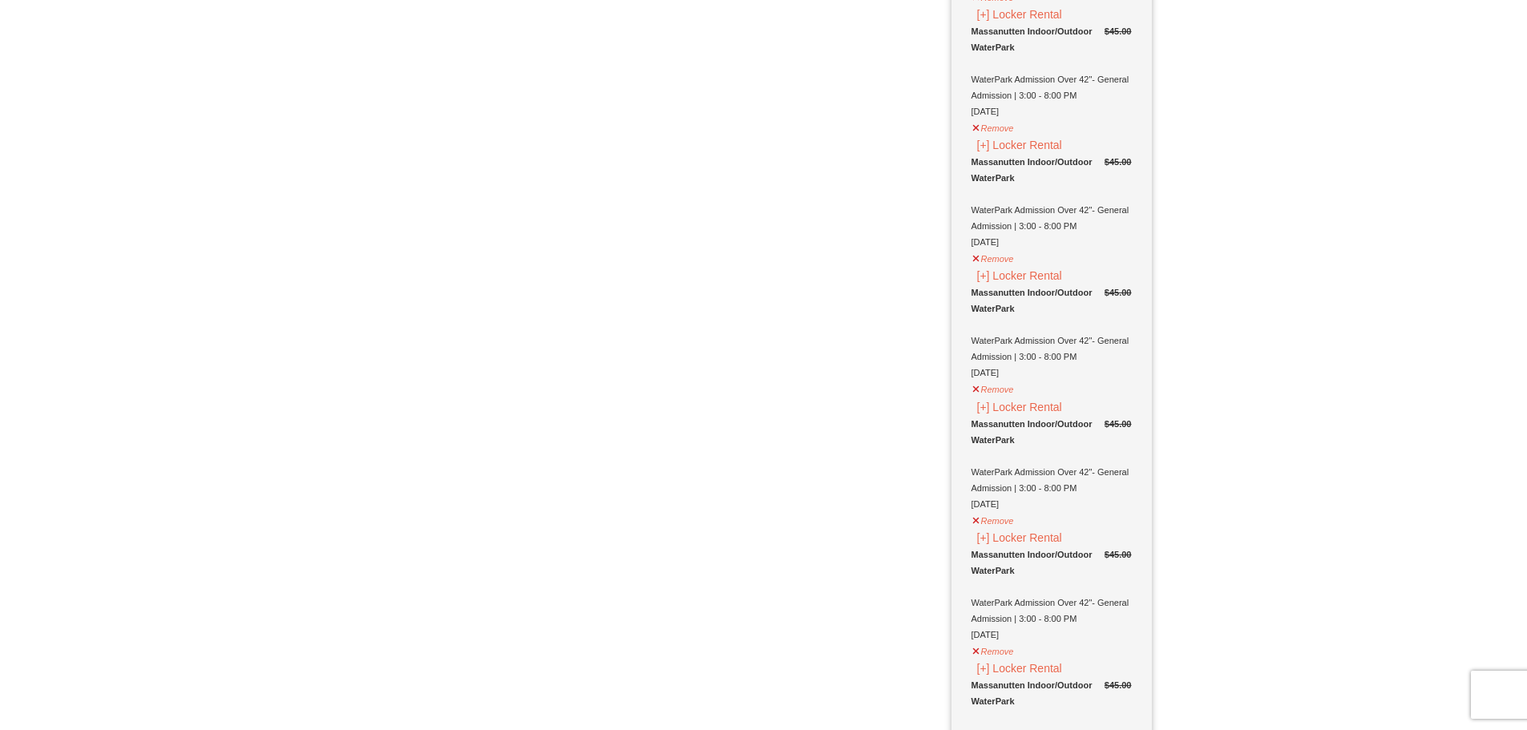
scroll to position [2201, 0]
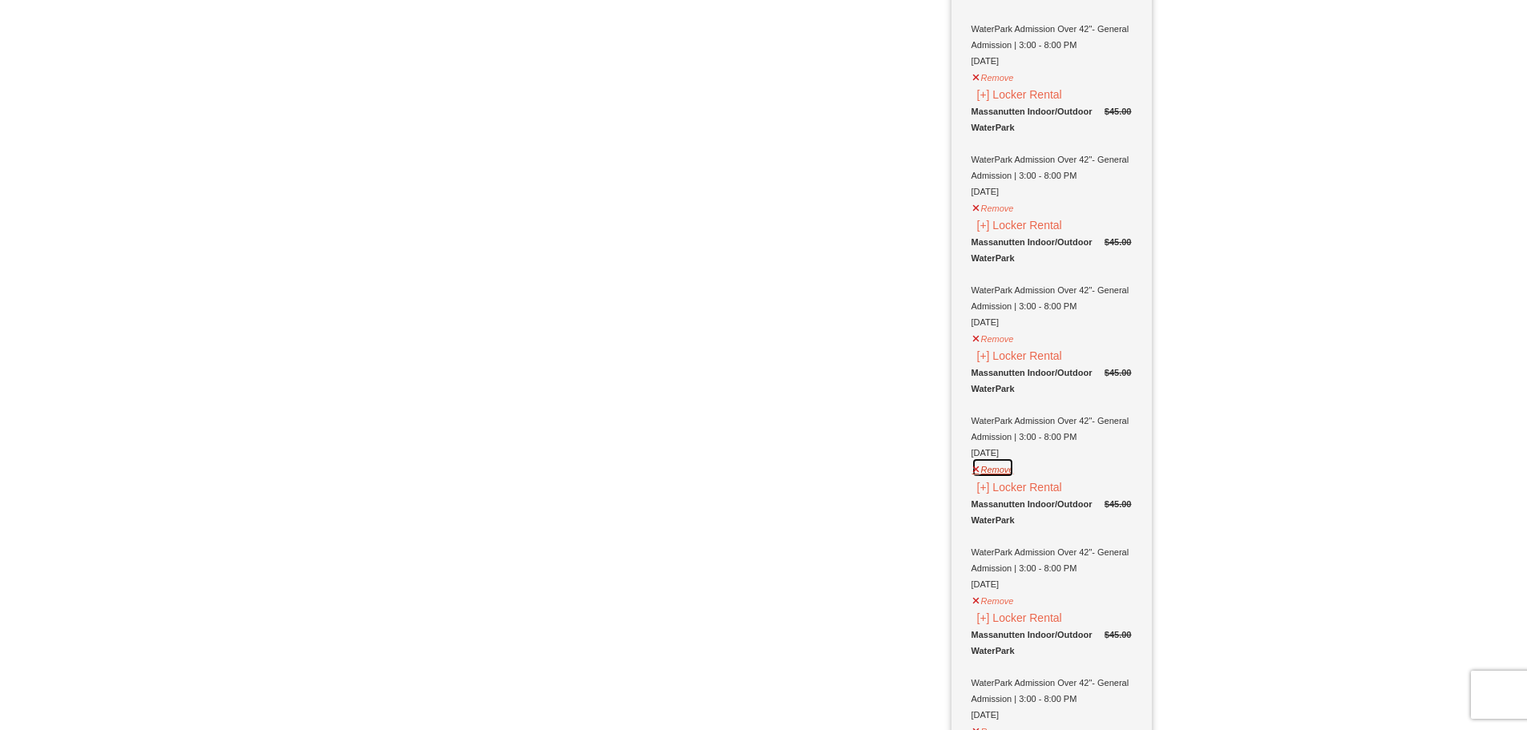
click at [995, 471] on button "Remove" at bounding box center [993, 468] width 43 height 20
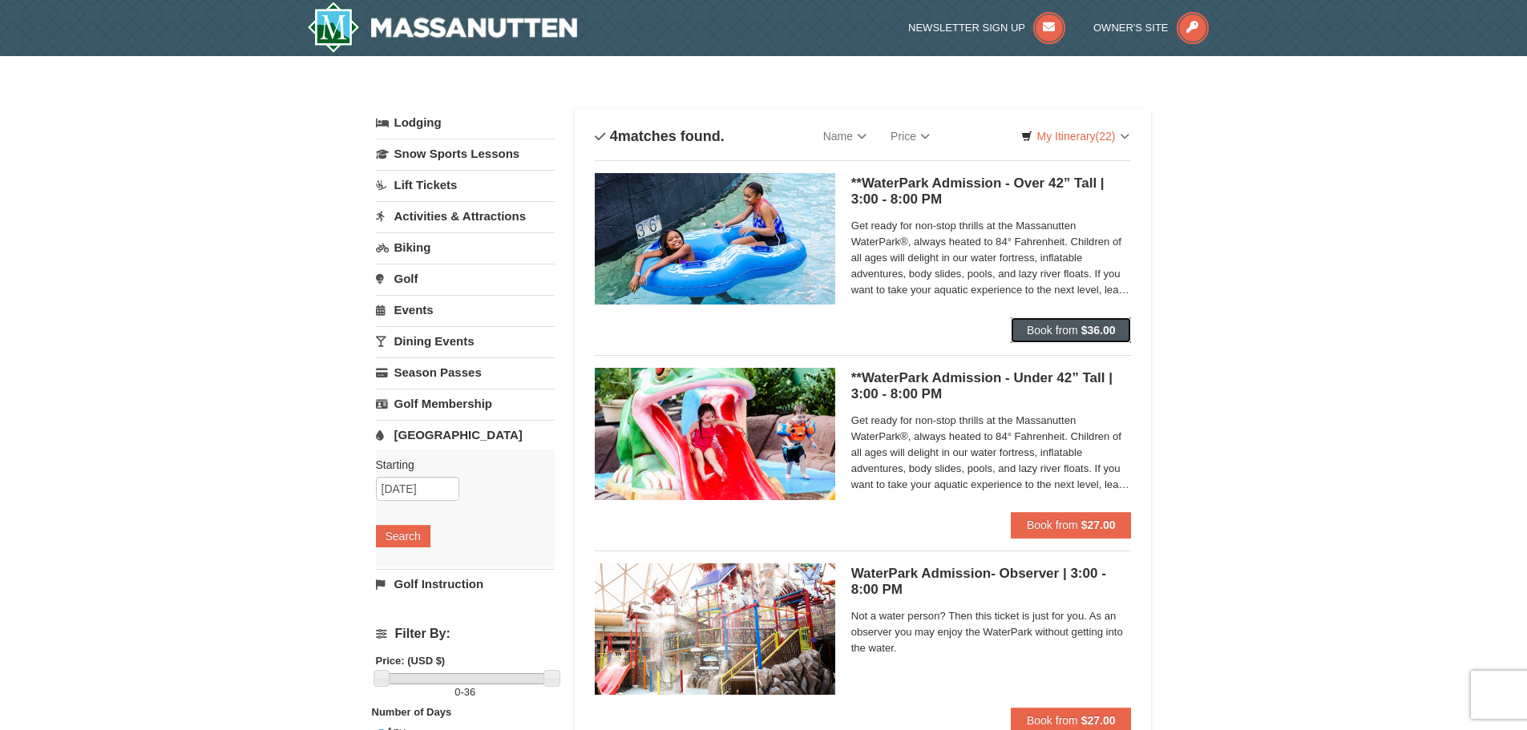
click at [1059, 330] on span "Book from" at bounding box center [1052, 330] width 51 height 13
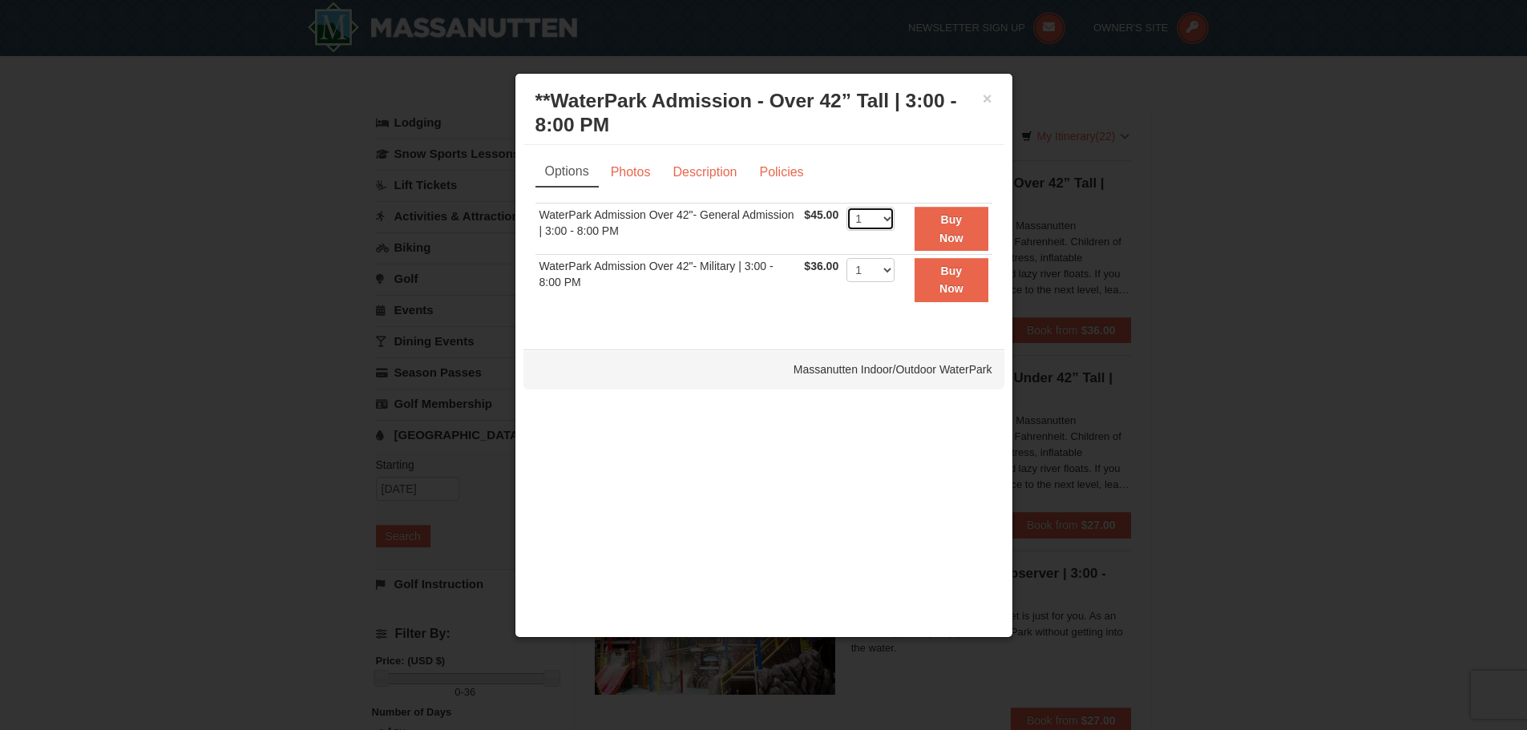
click at [890, 219] on select "1 2 3 4 5 6 7 8 9 10 11 12 13 14 15 16 17 18 19 20 21 22" at bounding box center [870, 219] width 48 height 24
select select "8"
click at [846, 207] on select "1 2 3 4 5 6 7 8 9 10 11 12 13 14 15 16 17 18 19 20 21 22" at bounding box center [870, 219] width 48 height 24
click at [958, 217] on strong "Buy Now" at bounding box center [951, 228] width 24 height 30
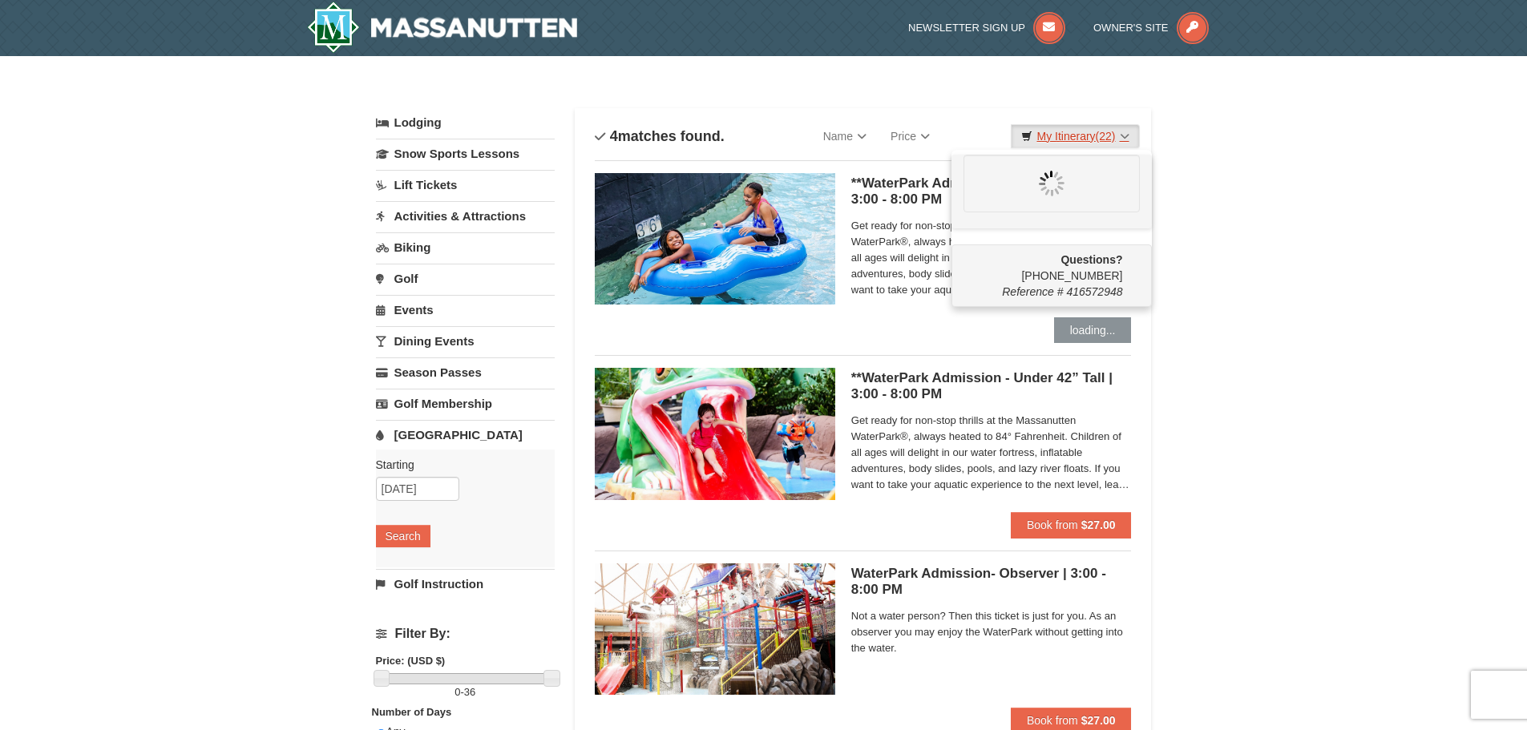
click at [1125, 132] on link "My Itinerary (22)" at bounding box center [1075, 136] width 128 height 24
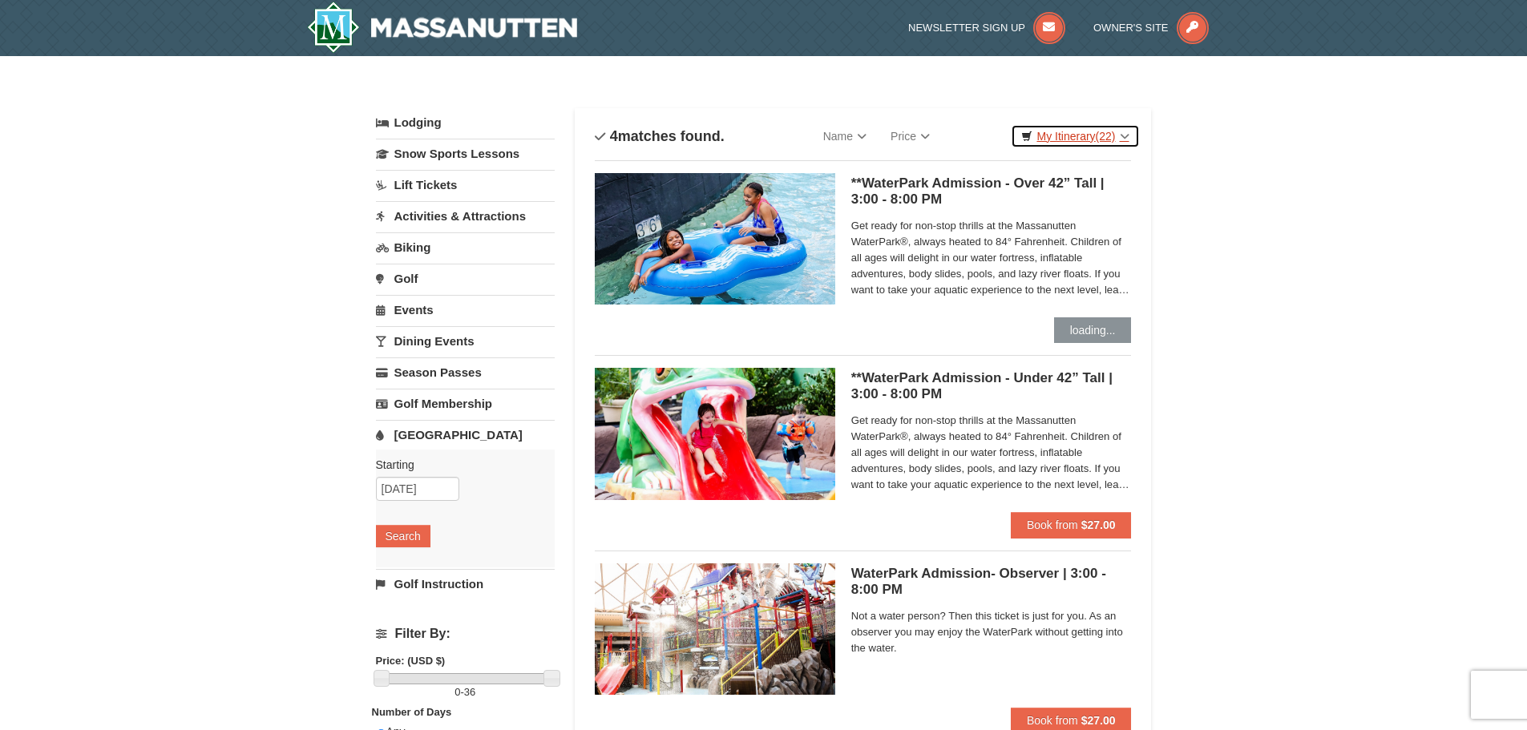
click at [1061, 136] on link "My Itinerary (22)" at bounding box center [1075, 136] width 128 height 24
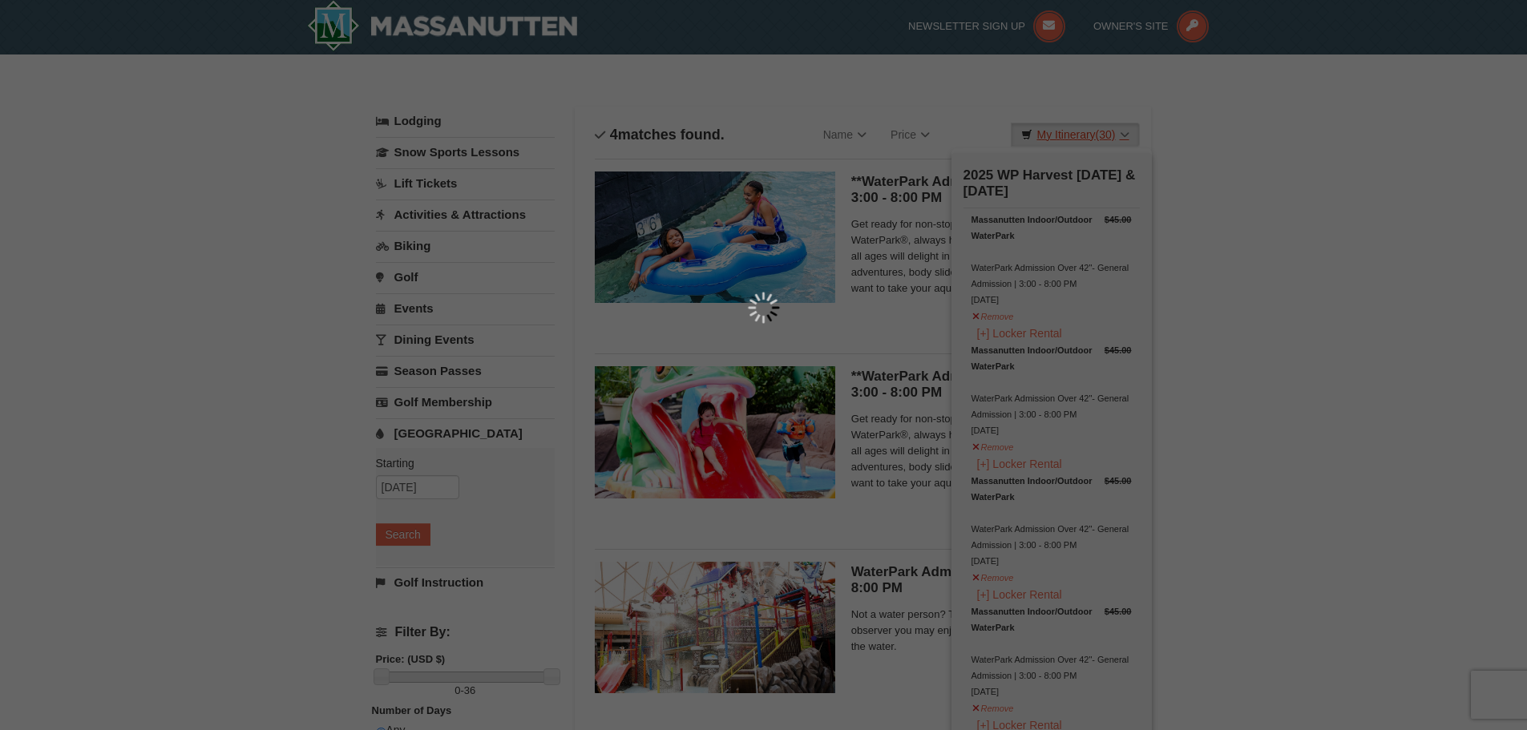
scroll to position [5, 0]
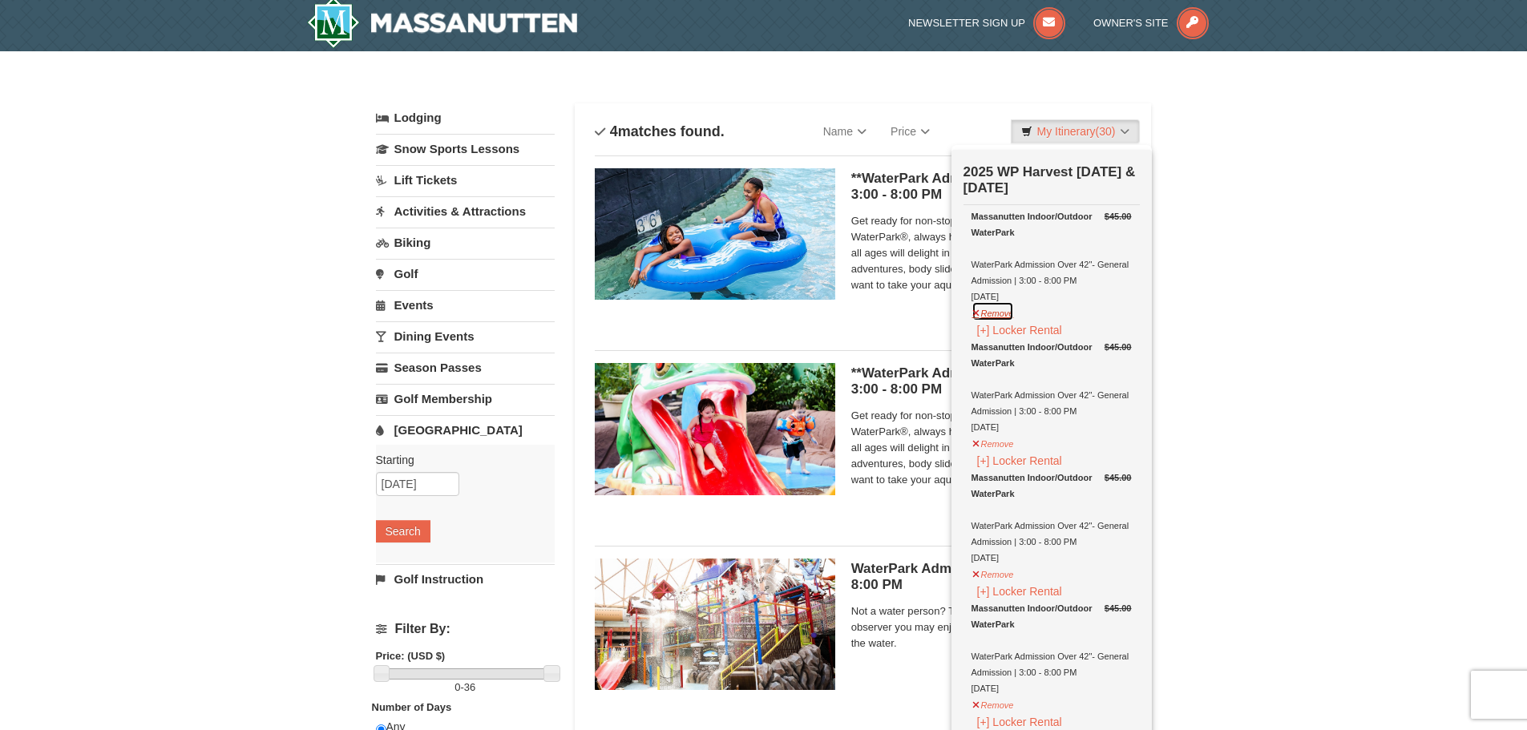
click at [994, 316] on button "Remove" at bounding box center [993, 311] width 43 height 20
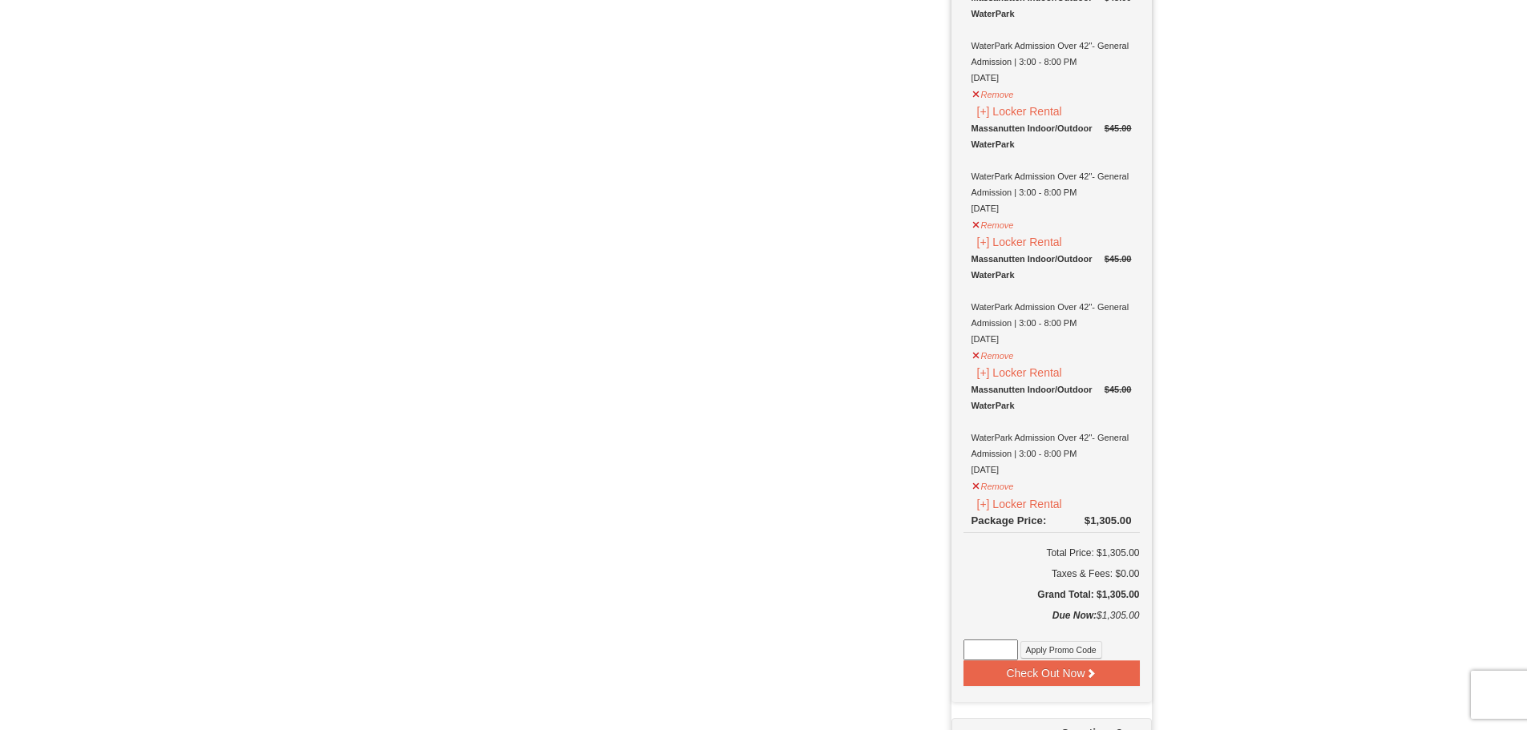
scroll to position [3546, 0]
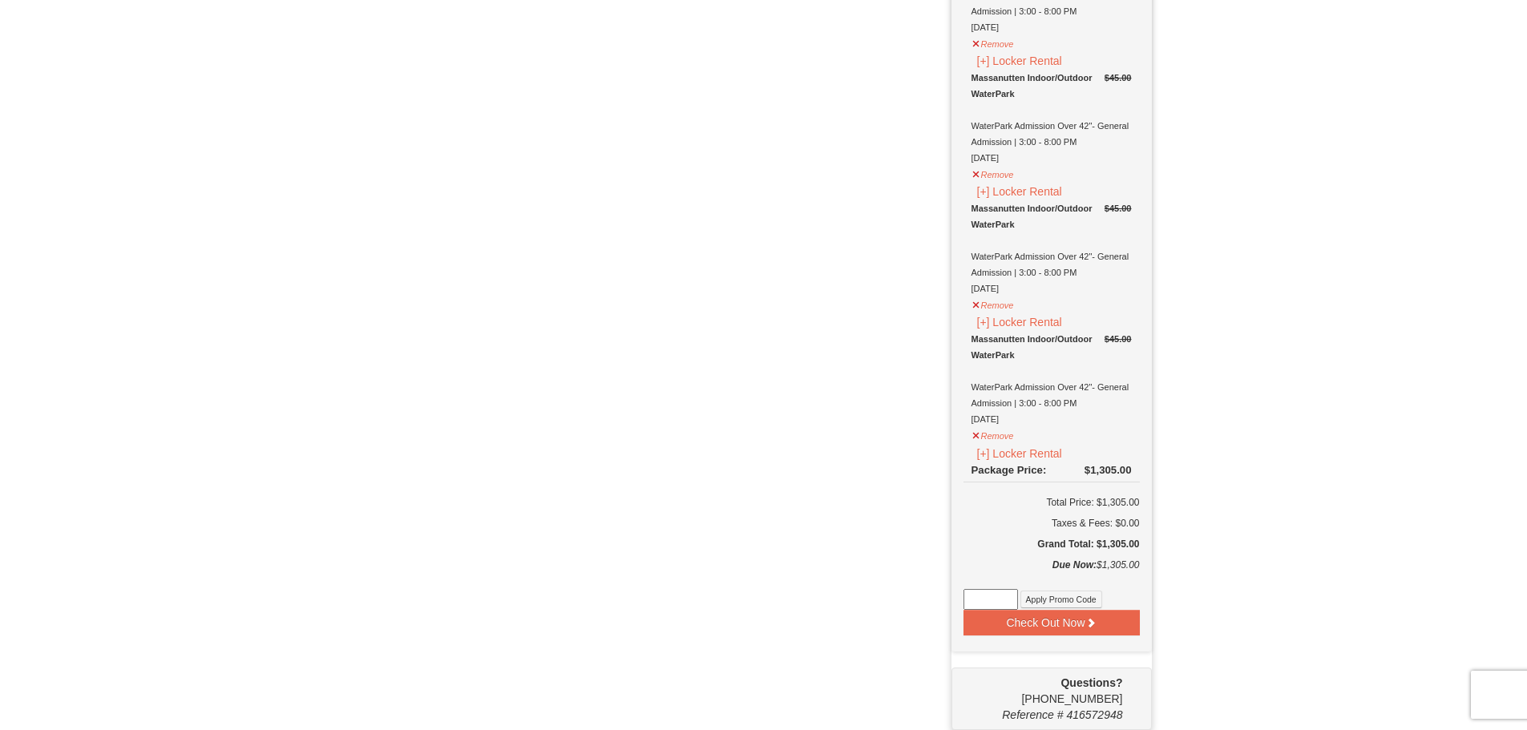
click at [1003, 596] on input at bounding box center [991, 599] width 55 height 21
type input "WPHarvestMonThurs25"
click at [1056, 597] on button "Apply Promo Code" at bounding box center [1061, 600] width 82 height 18
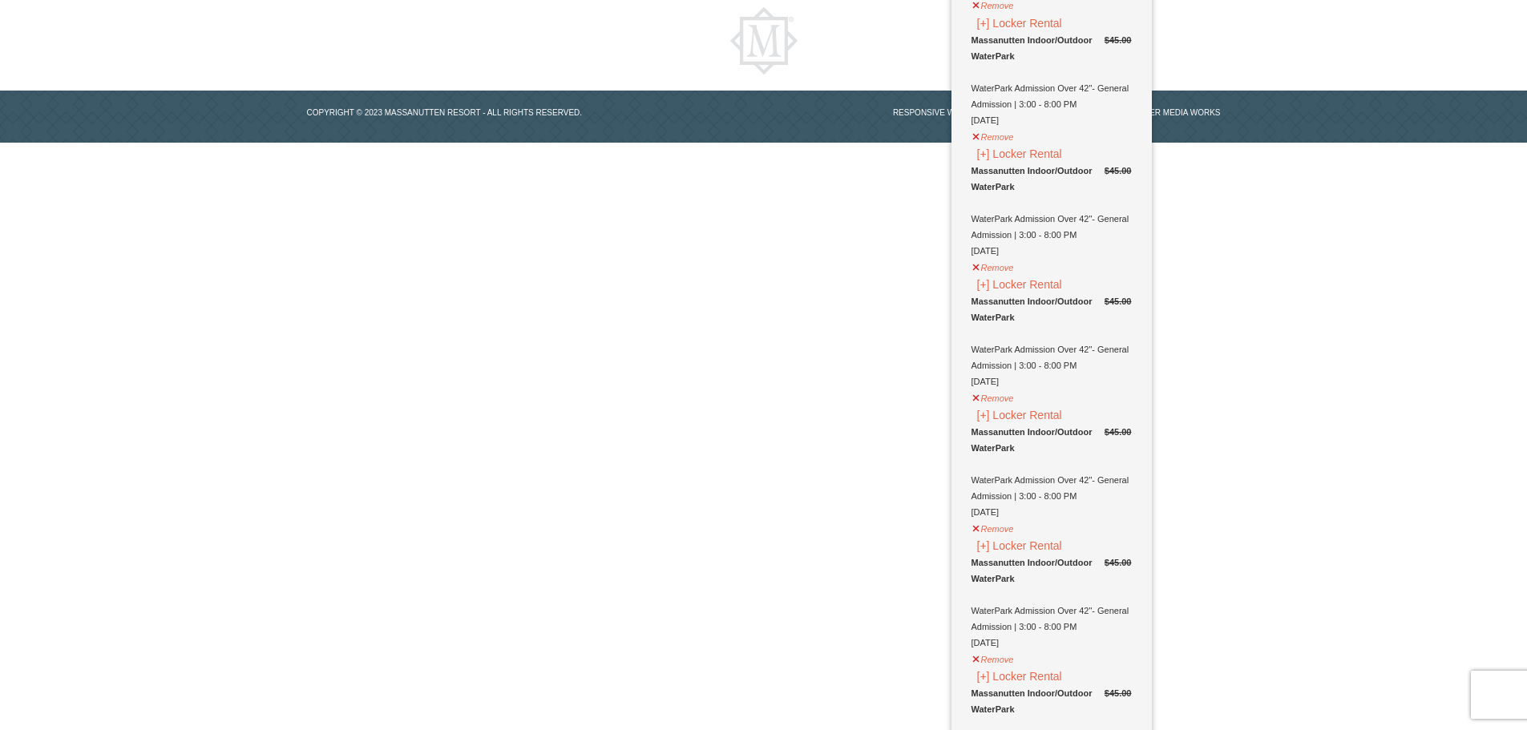
scroll to position [1222, 0]
